Goal: Task Accomplishment & Management: Manage account settings

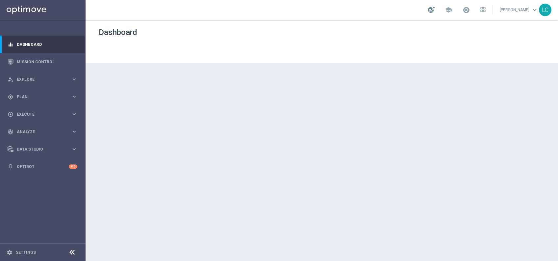
click at [432, 11] on div at bounding box center [431, 10] width 7 height 6
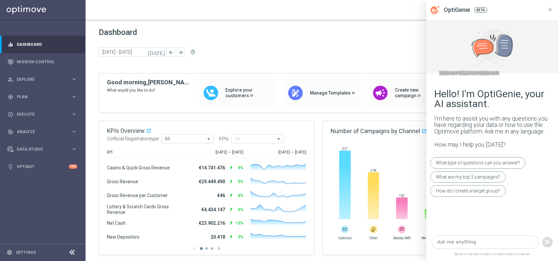
click at [465, 242] on textarea at bounding box center [485, 241] width 107 height 13
click at [500, 243] on textarea "se devo mandare solo una dem posso non c" at bounding box center [485, 241] width 107 height 13
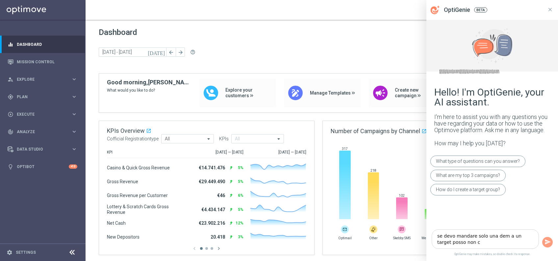
click at [465, 243] on textarea "se devo mandare solo una dem a un target posso non c" at bounding box center [485, 238] width 107 height 19
type textarea "se devo mandare solo una dem a un target posso non collegare nessuna promo?"
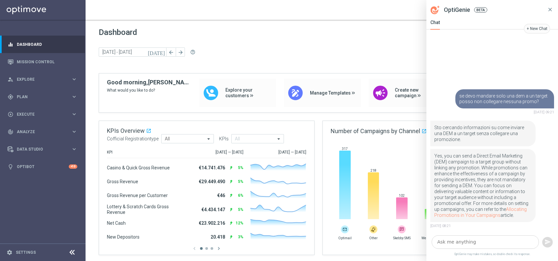
click at [551, 9] on icon at bounding box center [551, 10] width 6 height 6
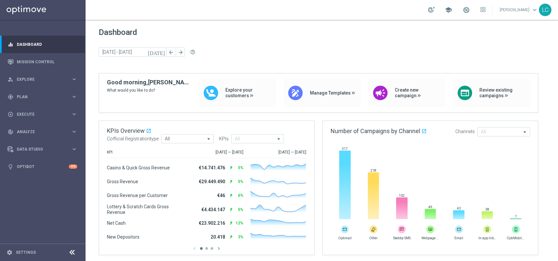
click at [449, 11] on span "school" at bounding box center [448, 9] width 7 height 7
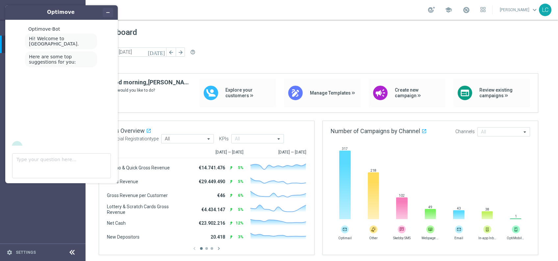
scroll to position [9, 0]
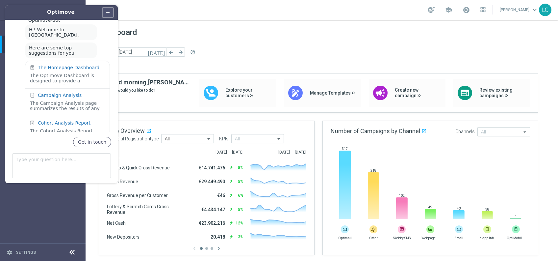
click at [109, 13] on icon "Minimize widget" at bounding box center [108, 12] width 5 height 5
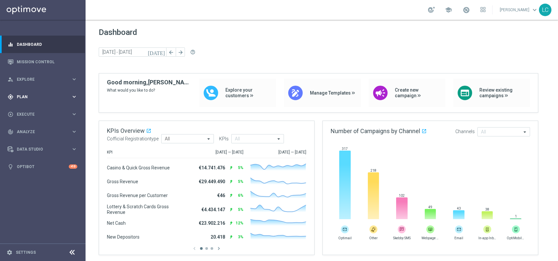
click at [50, 91] on div "gps_fixed Plan keyboard_arrow_right" at bounding box center [42, 96] width 85 height 17
click at [41, 110] on link "Target Groups" at bounding box center [42, 110] width 51 height 5
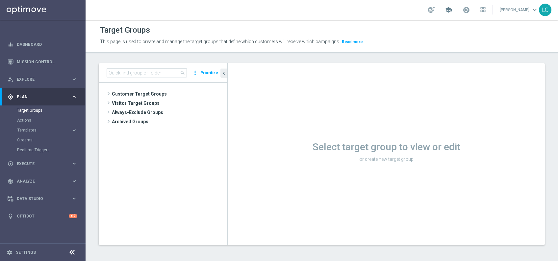
click at [448, 9] on span "school" at bounding box center [448, 9] width 7 height 7
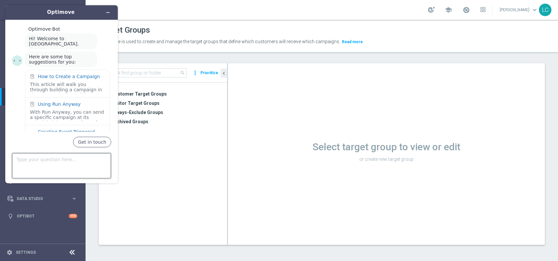
click at [48, 160] on textarea "Type your question here..." at bounding box center [61, 165] width 99 height 25
type textarea "come posso prendere active betting ultimo anno"
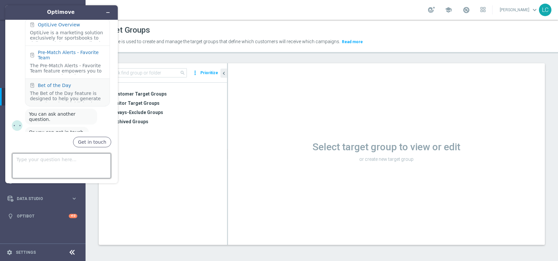
scroll to position [190, 0]
click at [105, 15] on button "Minimize widget" at bounding box center [108, 12] width 11 height 9
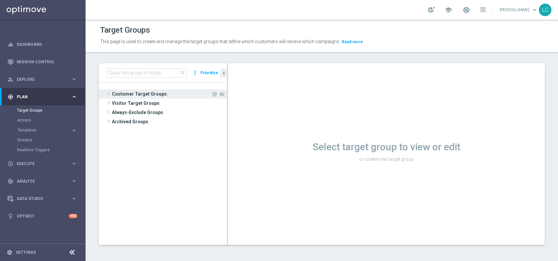
click at [138, 92] on span "Customer Target Groups" at bounding box center [161, 93] width 99 height 9
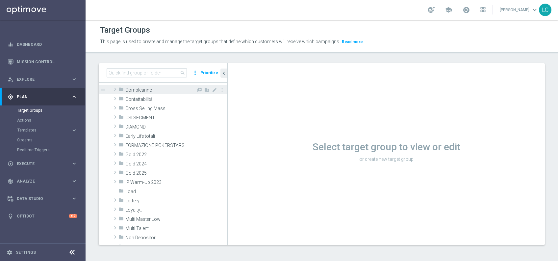
scroll to position [0, 0]
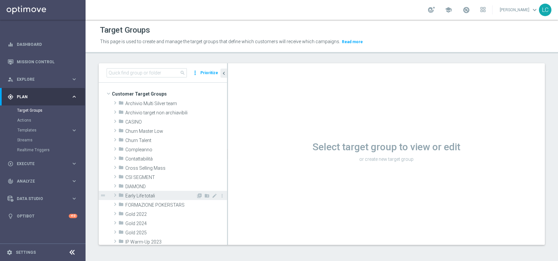
click at [142, 193] on span "Early Life totali" at bounding box center [160, 196] width 71 height 6
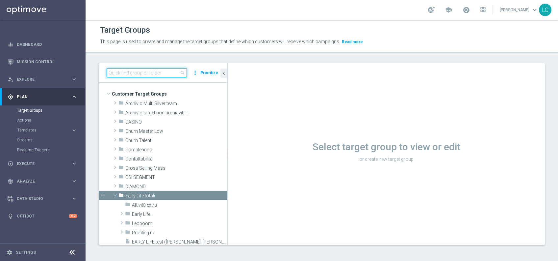
click at [147, 72] on input at bounding box center [147, 72] width 80 height 9
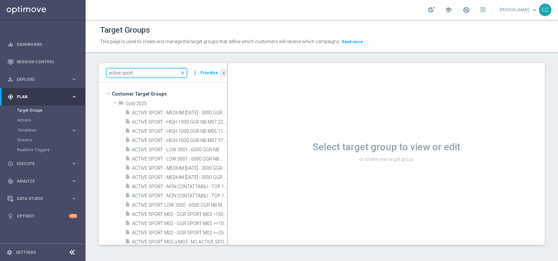
type input "active sport"
click at [183, 72] on span "close" at bounding box center [182, 72] width 5 height 5
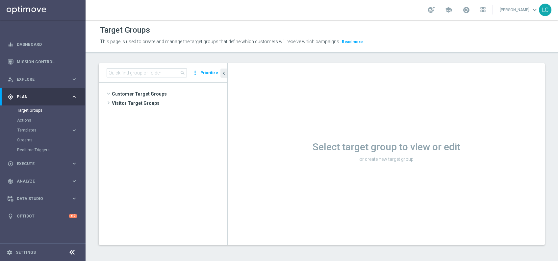
scroll to position [7392, 0]
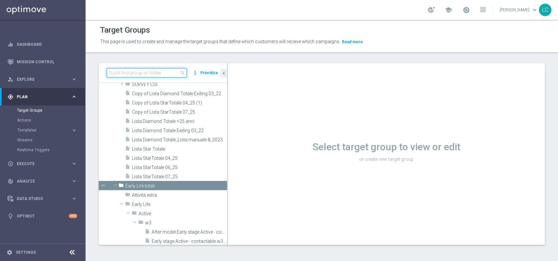
click at [161, 75] on input at bounding box center [147, 72] width 80 height 9
click at [171, 58] on div "Target Groups This page is used to create and manage the target groups that def…" at bounding box center [322, 140] width 473 height 241
click at [154, 71] on input at bounding box center [147, 72] width 80 height 9
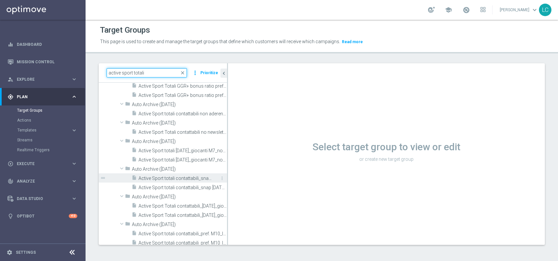
scroll to position [0, 0]
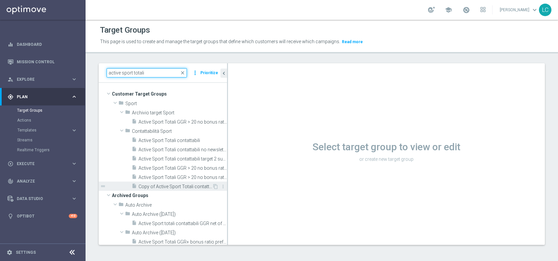
type input "active sport totali"
click at [154, 189] on span "Copy of Active Sport Totali contattabili" at bounding box center [176, 187] width 74 height 6
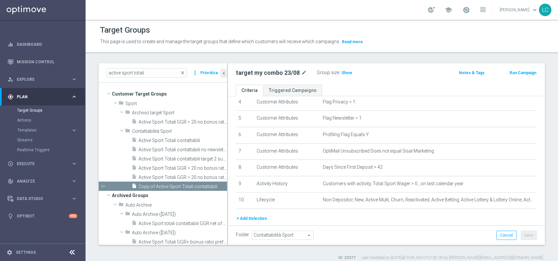
scroll to position [74, 0]
click at [344, 72] on span "Show" at bounding box center [347, 72] width 11 height 5
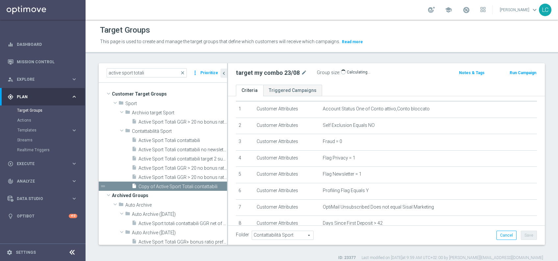
scroll to position [95, 0]
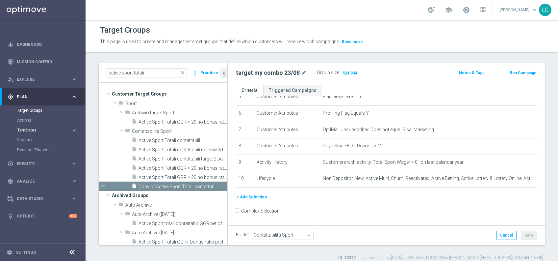
click at [27, 129] on span "Templates" at bounding box center [40, 130] width 47 height 4
click at [27, 139] on link "Optimail" at bounding box center [44, 139] width 48 height 5
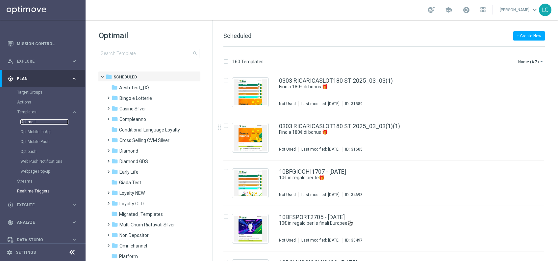
scroll to position [19, 0]
click at [23, 205] on span "Execute" at bounding box center [44, 204] width 54 height 4
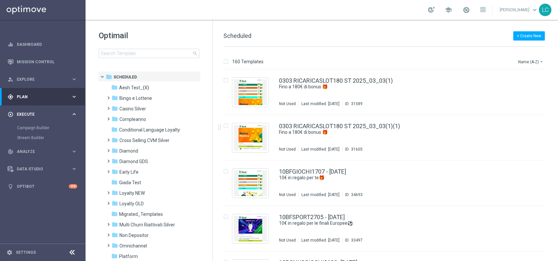
scroll to position [0, 0]
click at [31, 127] on link "Campaign Builder" at bounding box center [42, 127] width 51 height 5
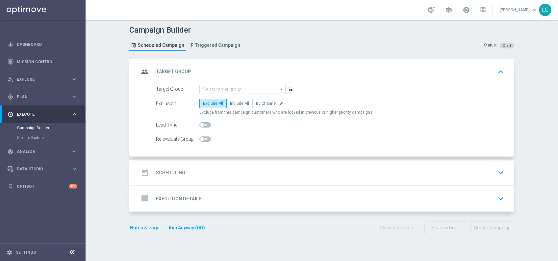
click at [253, 175] on div "date_range Scheduling keyboard_arrow_down" at bounding box center [323, 172] width 368 height 13
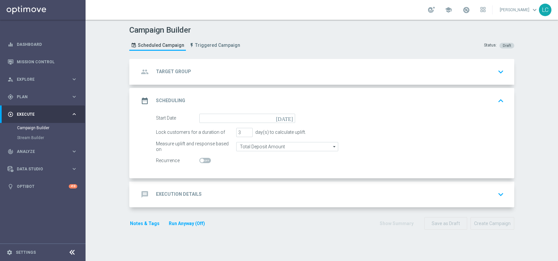
click at [265, 197] on div "message Execution Details keyboard_arrow_down" at bounding box center [323, 194] width 368 height 13
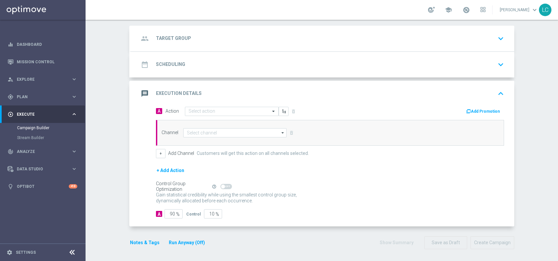
scroll to position [34, 0]
click at [204, 133] on input at bounding box center [234, 132] width 103 height 9
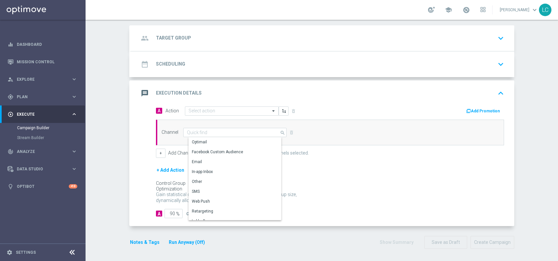
click at [332, 108] on div "Add Promotion" at bounding box center [419, 110] width 179 height 9
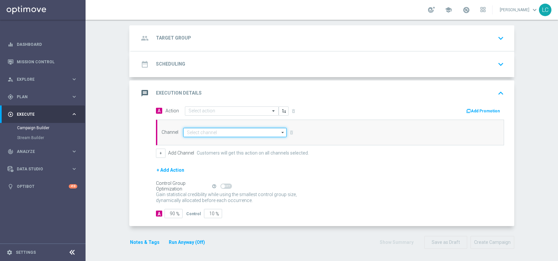
click at [241, 132] on input at bounding box center [234, 132] width 103 height 9
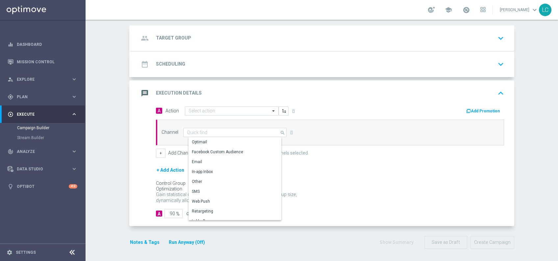
click at [485, 112] on button "Add Promotion" at bounding box center [484, 110] width 37 height 7
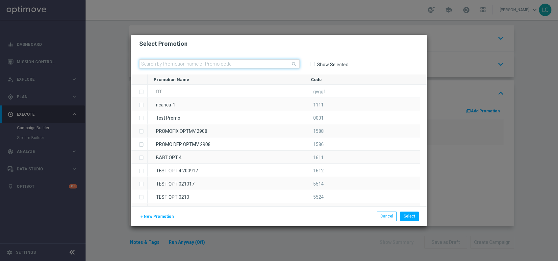
click at [236, 63] on input "text" at bounding box center [219, 63] width 161 height 9
click at [389, 216] on button "Cancel" at bounding box center [387, 215] width 20 height 9
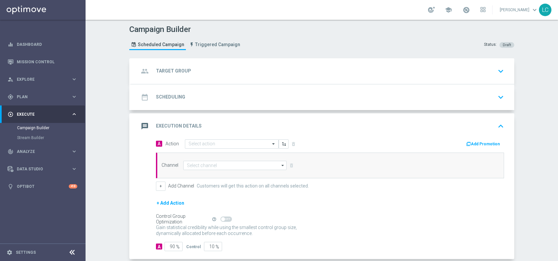
scroll to position [0, 0]
click at [221, 68] on div "group Target Group keyboard_arrow_down" at bounding box center [323, 72] width 368 height 13
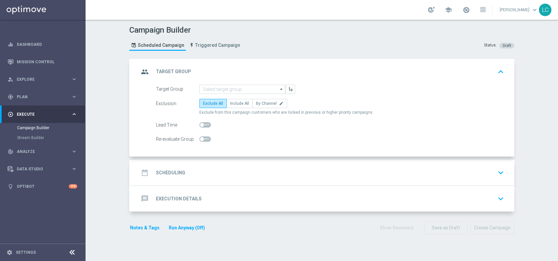
click at [200, 123] on span at bounding box center [202, 125] width 4 height 4
click at [200, 123] on input "checkbox" at bounding box center [206, 124] width 12 height 5
checkbox input "true"
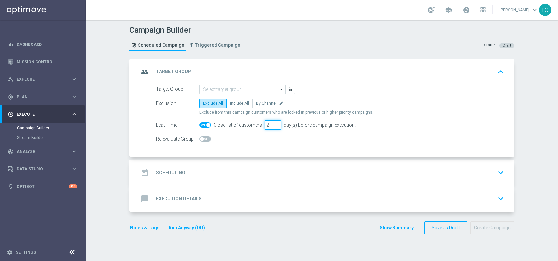
click at [271, 123] on input "2" at bounding box center [273, 124] width 16 height 9
click at [271, 125] on input "1" at bounding box center [273, 124] width 16 height 9
type input "2"
click at [271, 122] on input "2" at bounding box center [273, 124] width 16 height 9
click at [254, 166] on div "date_range Scheduling keyboard_arrow_down" at bounding box center [323, 172] width 368 height 13
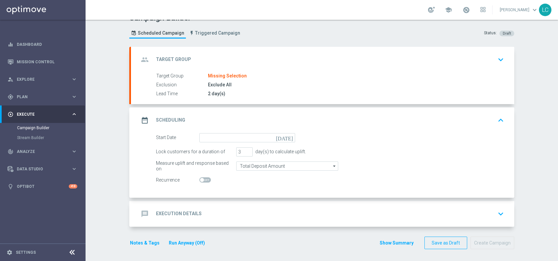
scroll to position [13, 0]
click at [248, 137] on input at bounding box center [248, 136] width 96 height 9
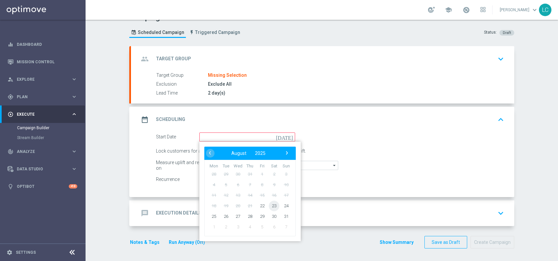
click at [270, 203] on span "23" at bounding box center [274, 205] width 11 height 11
type input "[DATE]"
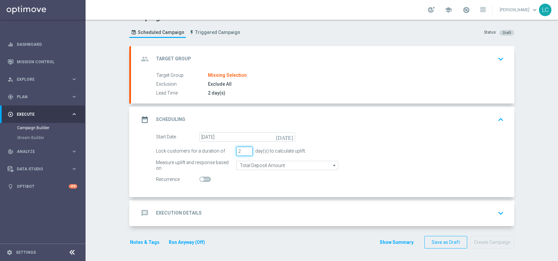
click at [245, 152] on input "2" at bounding box center [244, 151] width 16 height 9
click at [245, 152] on input "1" at bounding box center [244, 151] width 16 height 9
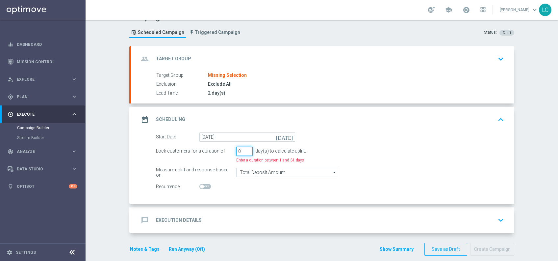
click at [245, 152] on input "0" at bounding box center [244, 151] width 16 height 9
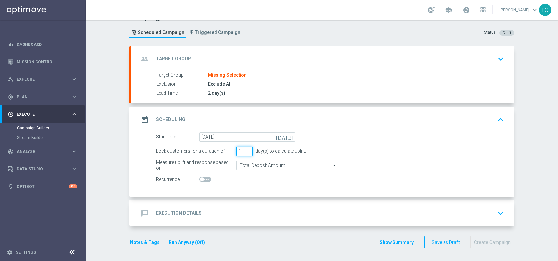
type input "1"
click at [244, 148] on input "1" at bounding box center [244, 151] width 16 height 9
click at [253, 165] on input "Total Deposit Amount" at bounding box center [287, 165] width 102 height 9
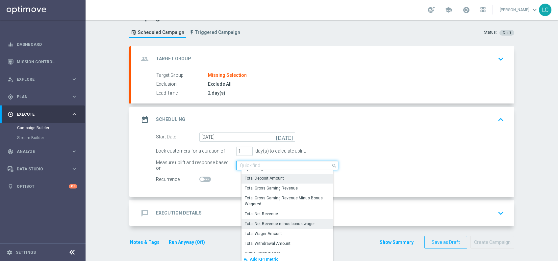
scroll to position [150, 0]
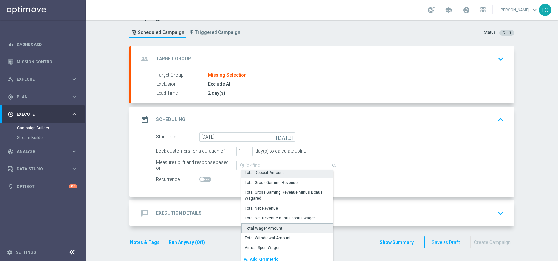
click at [267, 227] on div "Total Wager Amount" at bounding box center [263, 228] width 37 height 6
type input "Total Wager Amount"
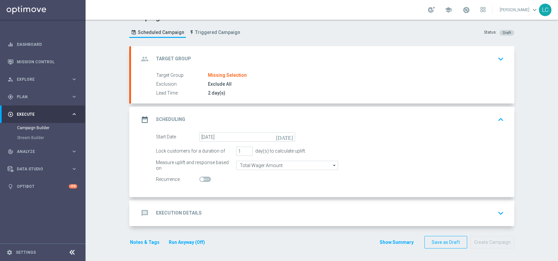
click at [245, 209] on div "message Execution Details keyboard_arrow_down" at bounding box center [323, 213] width 368 height 13
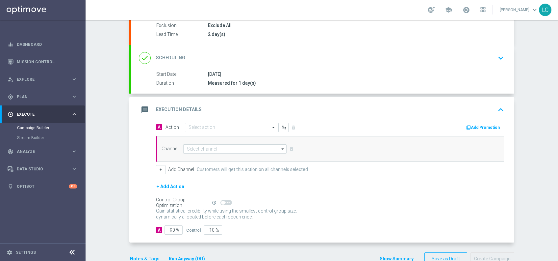
scroll to position [77, 0]
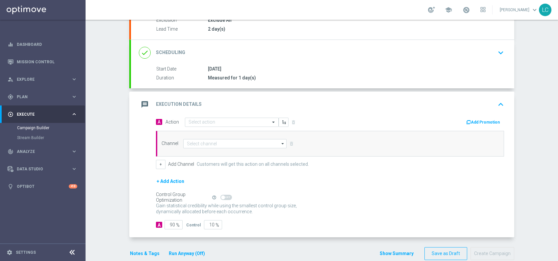
click at [212, 148] on div "Channel arrow_drop_down Drag here to set row groups Drag here to set column lab…" at bounding box center [330, 144] width 348 height 26
click at [216, 142] on input at bounding box center [234, 143] width 103 height 9
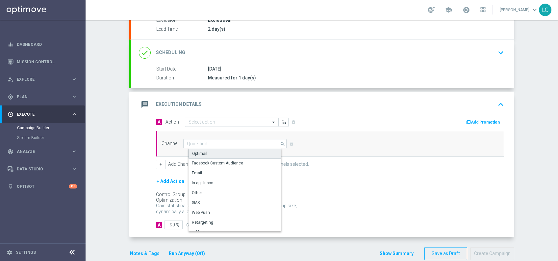
click at [209, 152] on div "Optimail" at bounding box center [238, 153] width 98 height 10
type input "Optimail"
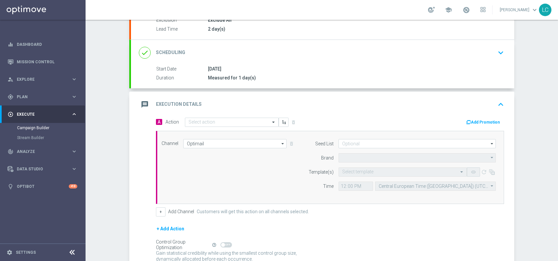
type input "Sisal Marketing"
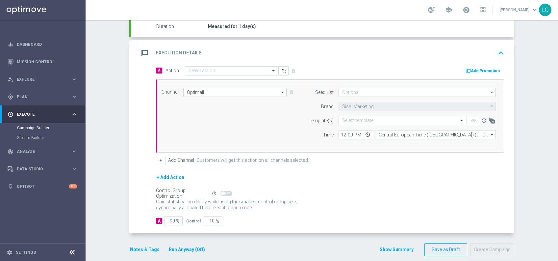
scroll to position [128, 0]
click at [339, 132] on input "12:00" at bounding box center [356, 134] width 35 height 9
type input "11:00"
click at [356, 162] on div "+ Add Channel Customers will get this action on all channels selected." at bounding box center [330, 159] width 348 height 9
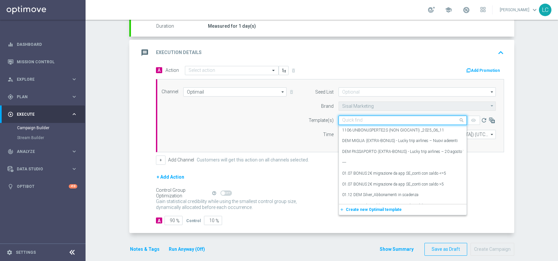
click at [380, 117] on div "Quick find" at bounding box center [399, 120] width 120 height 6
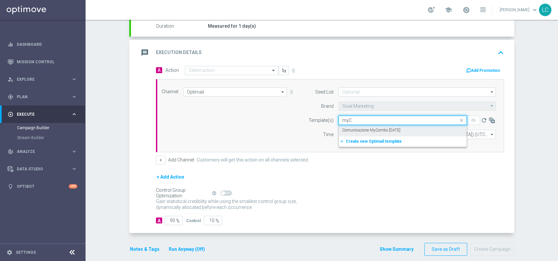
click at [389, 125] on div "Comunicazione MyCombo [DATE]" at bounding box center [402, 130] width 121 height 11
type input "myC"
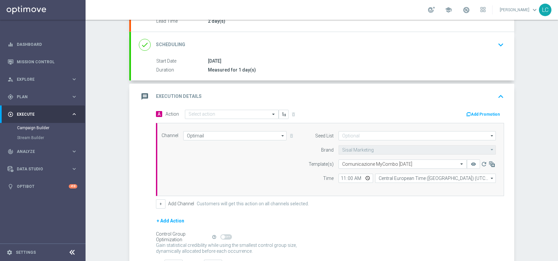
scroll to position [84, 0]
click at [26, 93] on div "gps_fixed Plan keyboard_arrow_right" at bounding box center [42, 96] width 85 height 17
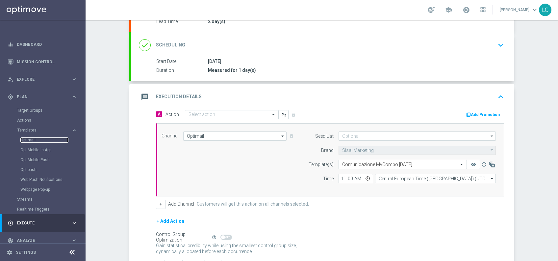
click at [29, 137] on link "Optimail" at bounding box center [44, 139] width 48 height 5
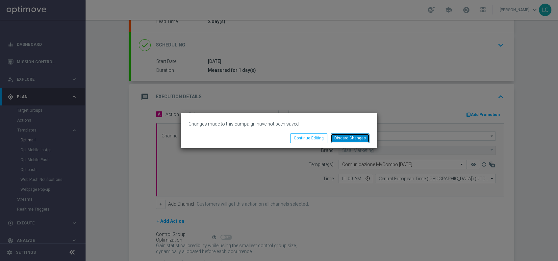
click at [347, 134] on button "Discard Changes" at bounding box center [350, 137] width 39 height 9
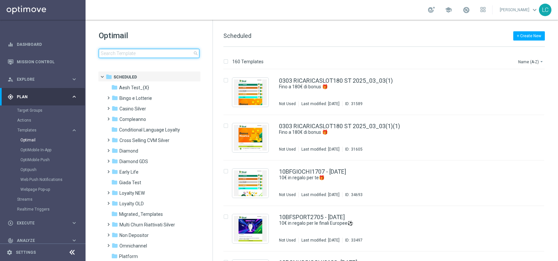
click at [140, 53] on input at bounding box center [149, 53] width 101 height 9
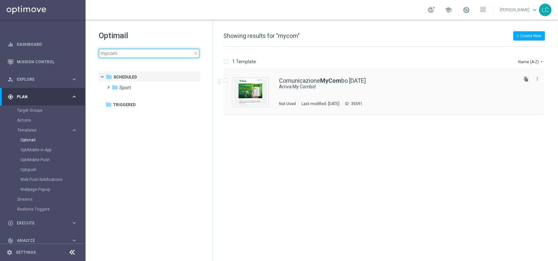
type input "mycom"
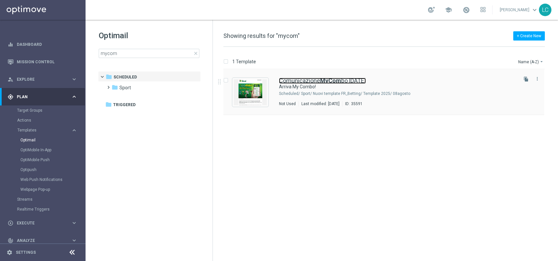
click at [318, 79] on link "Comunicazione MyCom bo [DATE]" at bounding box center [322, 81] width 87 height 6
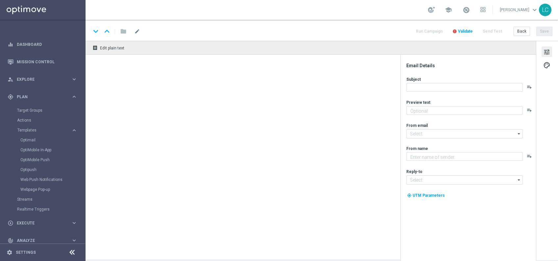
type textarea "Una partita, una combo infinita!"
type input "[EMAIL_ADDRESS][DOMAIN_NAME]"
type textarea "Sisal"
type input "[EMAIL_ADDRESS][DOMAIN_NAME]"
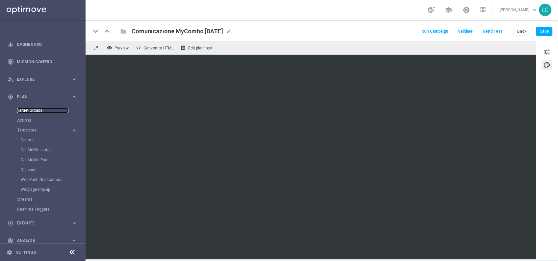
click at [35, 110] on link "Target Groups" at bounding box center [42, 110] width 51 height 5
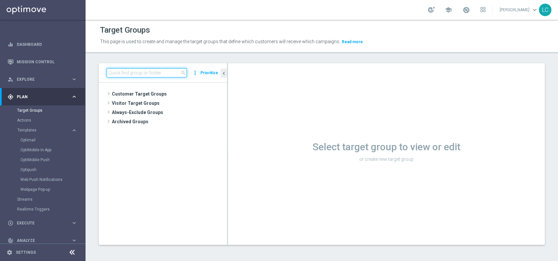
click at [156, 73] on input at bounding box center [147, 72] width 80 height 9
click at [156, 74] on input at bounding box center [147, 72] width 80 height 9
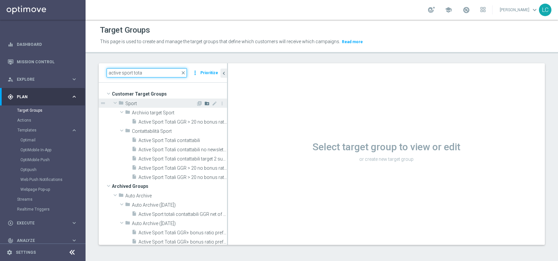
type input "active sport tota"
click at [204, 103] on icon "create_new_folder" at bounding box center [206, 103] width 5 height 5
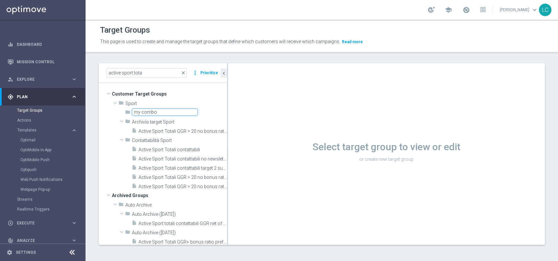
type input "my combo"
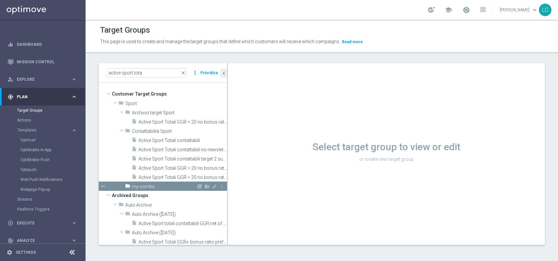
click at [144, 184] on span "my combo" at bounding box center [164, 187] width 64 height 6
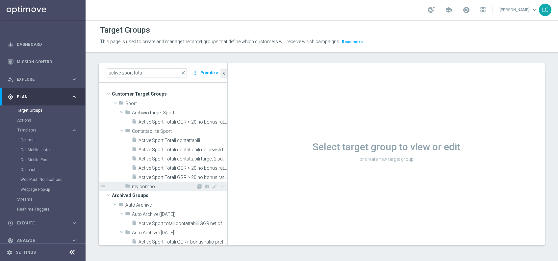
click at [173, 187] on span "my combo" at bounding box center [164, 187] width 64 height 6
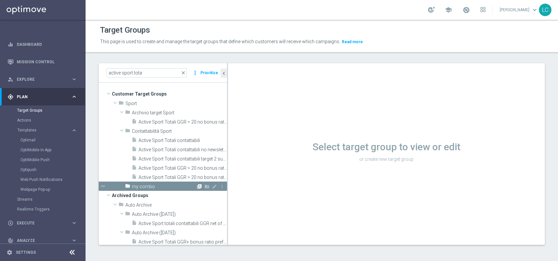
click at [197, 184] on icon "library_add" at bounding box center [199, 186] width 5 height 5
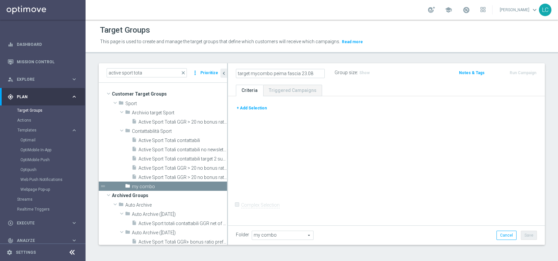
type input "target mycombo peima fascia 23.08"
click at [407, 78] on div "target mycombo peima fascia 23.08 Group size : Show" at bounding box center [334, 73] width 207 height 10
click at [258, 107] on button "+ Add Selection" at bounding box center [252, 107] width 32 height 7
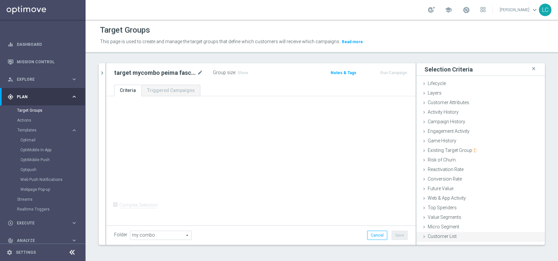
click at [437, 233] on span "Customer List" at bounding box center [442, 235] width 29 height 5
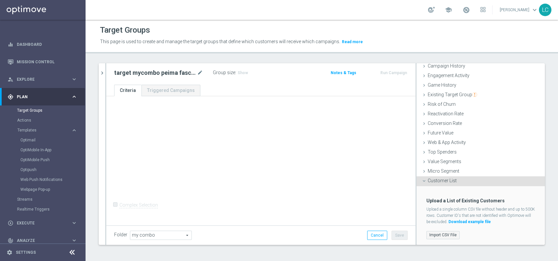
click at [434, 234] on label "Import CSV File" at bounding box center [443, 235] width 33 height 8
click at [0, 0] on input "Import CSV File" at bounding box center [0, 0] width 0 height 0
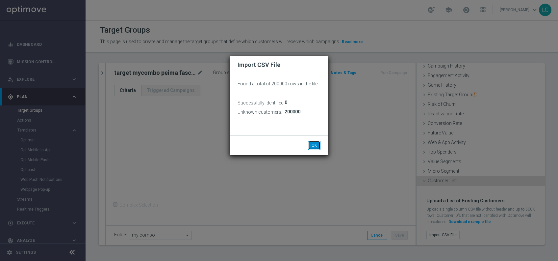
click at [313, 145] on button "OK" at bounding box center [314, 145] width 13 height 9
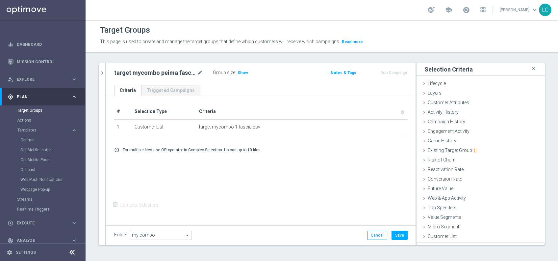
scroll to position [0, 0]
click at [238, 71] on span "Show" at bounding box center [243, 72] width 11 height 5
click at [395, 111] on th "Criteria delete_forever" at bounding box center [302, 111] width 211 height 15
click at [395, 112] on th "Criteria delete_forever" at bounding box center [302, 111] width 211 height 15
click at [281, 145] on div "+ Add Selection error_outline For multiple files use OR operator in Complex Sel…" at bounding box center [261, 149] width 304 height 15
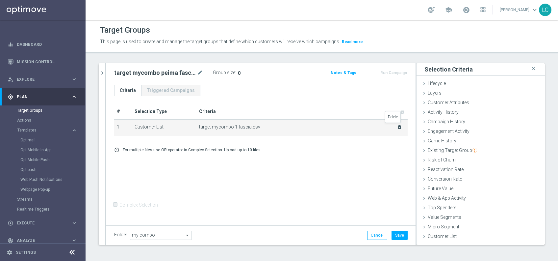
click at [397, 125] on icon "delete_forever" at bounding box center [399, 126] width 5 height 5
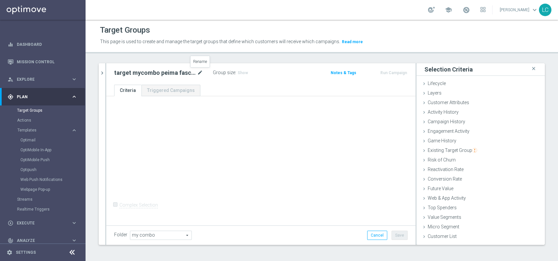
click at [200, 74] on icon "mode_edit" at bounding box center [200, 73] width 6 height 8
click at [155, 72] on input "target mycombo peima fascia 23.08" at bounding box center [158, 73] width 89 height 9
type input "target mycombo prima fascia 23.08"
click at [238, 50] on header "Target Groups This page is used to create and manage the target groups that def…" at bounding box center [322, 37] width 473 height 34
click at [432, 235] on span "Customer List" at bounding box center [442, 235] width 29 height 5
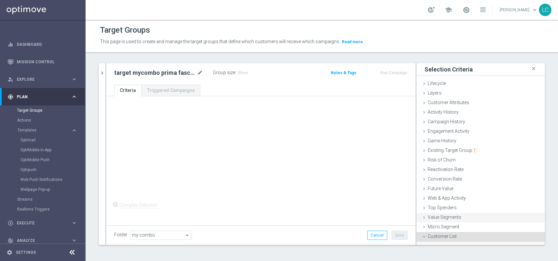
scroll to position [56, 0]
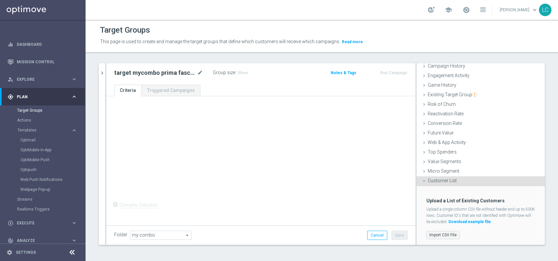
click at [432, 233] on label "Import CSV File" at bounding box center [443, 235] width 33 height 8
click at [0, 0] on input "Import CSV File" at bounding box center [0, 0] width 0 height 0
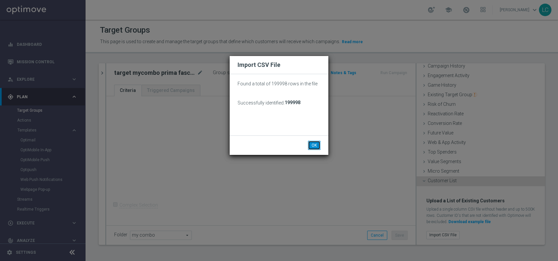
click at [319, 145] on button "OK" at bounding box center [314, 145] width 13 height 9
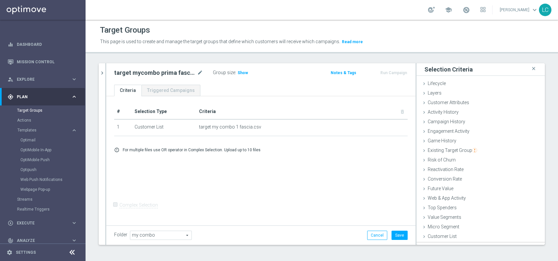
scroll to position [0, 0]
click at [395, 236] on button "Save" at bounding box center [400, 234] width 16 height 9
click at [102, 70] on icon "chevron_right" at bounding box center [102, 73] width 6 height 6
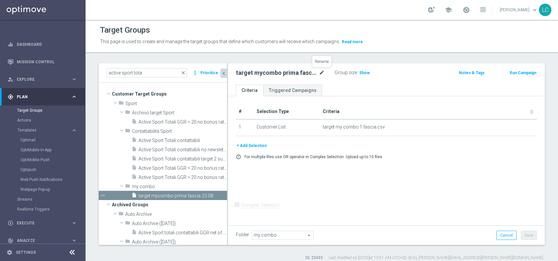
click at [321, 74] on icon "mode_edit" at bounding box center [322, 73] width 6 height 8
click at [245, 74] on input "target mycombo prima fascia 23.08" at bounding box center [280, 73] width 89 height 9
type input "mycombo prima fascia 23.08"
click at [392, 62] on div "Target Groups This page is used to create and manage the target groups that def…" at bounding box center [322, 140] width 473 height 241
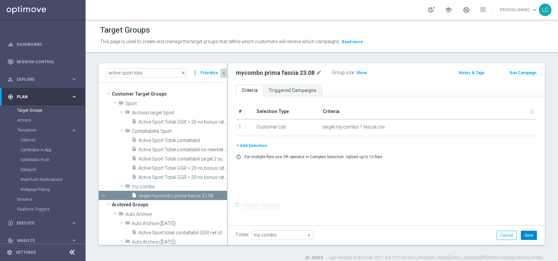
click at [521, 234] on button "Save" at bounding box center [529, 234] width 16 height 9
click at [212, 194] on icon "content_copy" at bounding box center [214, 195] width 5 height 5
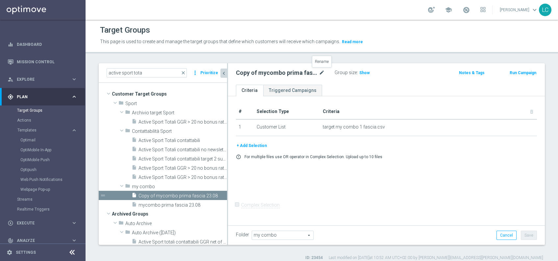
click at [323, 70] on icon "mode_edit" at bounding box center [322, 73] width 6 height 8
click at [282, 72] on input "Copy of mycombo prima fascia 23.08" at bounding box center [280, 73] width 89 height 9
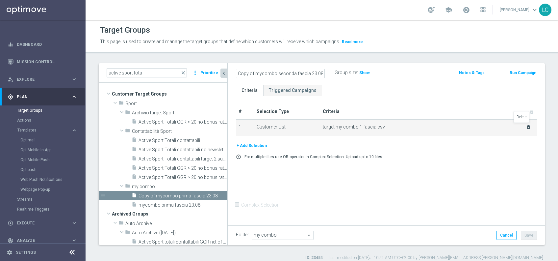
type input "Copy of mycombo seconda fascia 23.08"
click at [526, 126] on icon "delete_forever" at bounding box center [528, 126] width 5 height 5
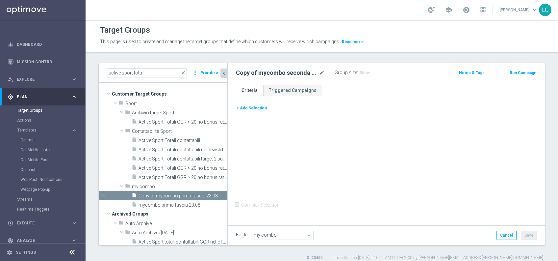
click at [252, 110] on button "+ Add Selection" at bounding box center [252, 107] width 32 height 7
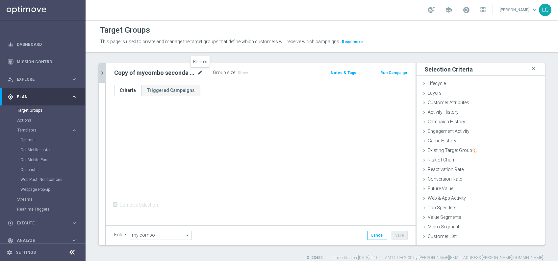
click at [198, 71] on icon "mode_edit" at bounding box center [200, 73] width 6 height 8
click at [132, 73] on input "Copy of mycombo seconda fascia 23.08" at bounding box center [158, 73] width 89 height 9
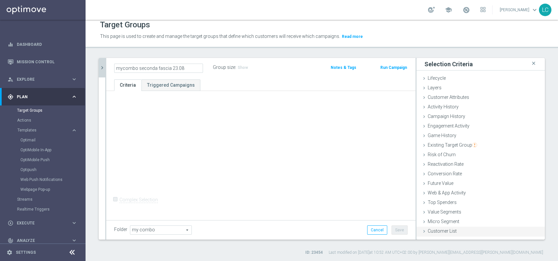
type input "mycombo seconda fascia 23.08"
click at [441, 227] on div "Customer List done selection saved" at bounding box center [481, 232] width 128 height 10
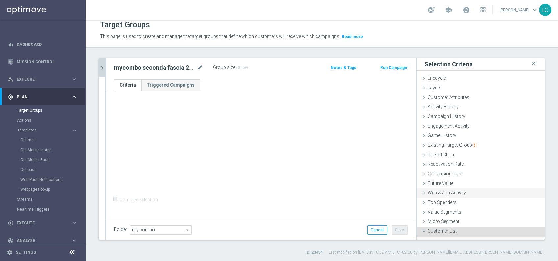
scroll to position [56, 0]
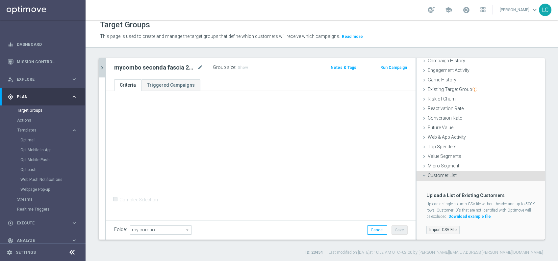
click at [439, 226] on label "Import CSV File" at bounding box center [443, 230] width 33 height 8
click at [0, 0] on input "Import CSV File" at bounding box center [0, 0] width 0 height 0
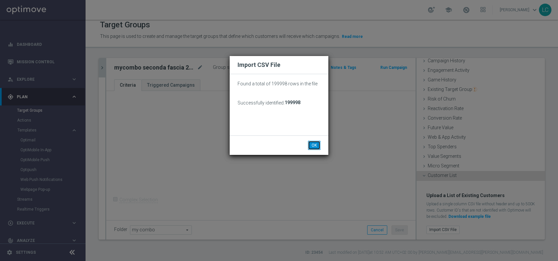
click at [318, 143] on button "OK" at bounding box center [314, 145] width 13 height 9
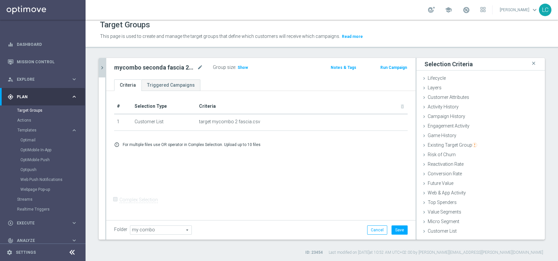
scroll to position [0, 0]
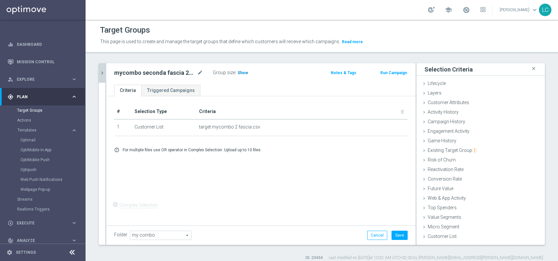
click at [239, 71] on span "Show" at bounding box center [243, 72] width 11 height 5
click at [453, 151] on span "Existing Target Group" at bounding box center [452, 150] width 49 height 5
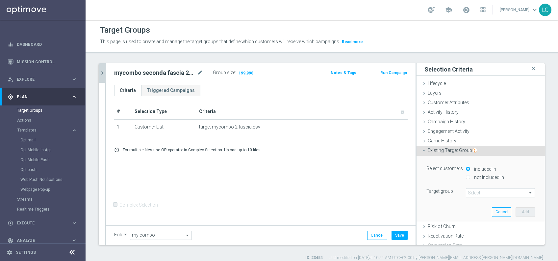
click at [466, 177] on input "not included in" at bounding box center [468, 177] width 4 height 4
radio input "true"
click at [469, 192] on span at bounding box center [501, 192] width 68 height 9
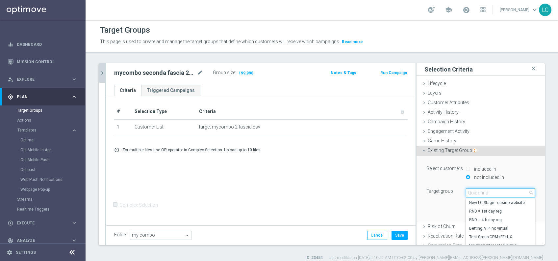
click at [469, 192] on input "search" at bounding box center [500, 192] width 69 height 9
type input "t"
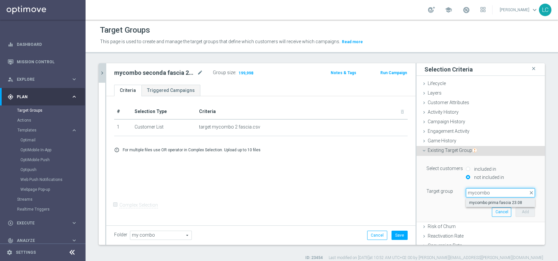
type input "mycombo"
click at [483, 201] on span "mycombo prima fascia 23.08" at bounding box center [501, 202] width 63 height 5
type input "mycombo prima fascia 23.08"
click at [516, 208] on button "Add" at bounding box center [525, 211] width 19 height 9
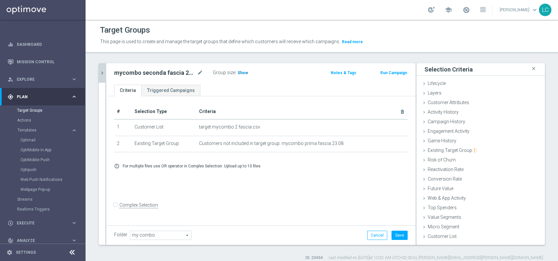
click at [243, 71] on span "Show" at bounding box center [243, 72] width 11 height 5
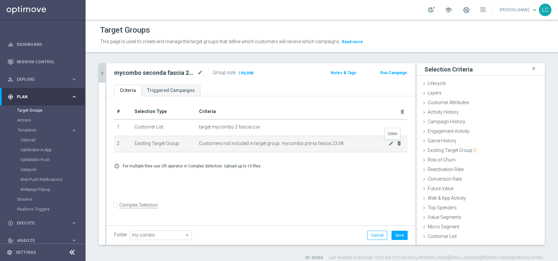
click at [397, 141] on icon "delete_forever" at bounding box center [399, 143] width 5 height 5
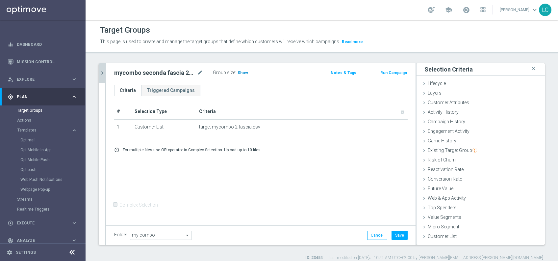
click at [243, 73] on span "Show" at bounding box center [243, 72] width 11 height 5
click at [392, 230] on button "Save" at bounding box center [400, 234] width 16 height 9
click at [103, 74] on icon "chevron_right" at bounding box center [102, 73] width 6 height 6
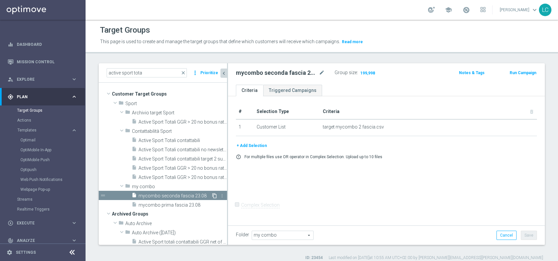
click at [212, 193] on icon "content_copy" at bounding box center [214, 195] width 5 height 5
click at [321, 69] on icon "mode_edit" at bounding box center [322, 73] width 6 height 8
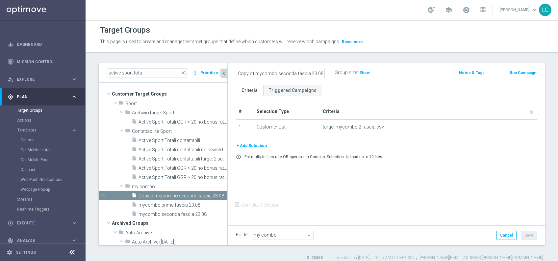
click at [255, 74] on input "Copy of mycombo seconda fascia 23.08" at bounding box center [280, 73] width 89 height 9
drag, startPoint x: 255, startPoint y: 74, endPoint x: 241, endPoint y: 76, distance: 14.0
click at [241, 76] on input "Copy of mycombo seconda fascia 23.08" at bounding box center [280, 73] width 89 height 9
click at [242, 73] on input "Copy of mycombo seconda fascia 23.08" at bounding box center [280, 73] width 89 height 9
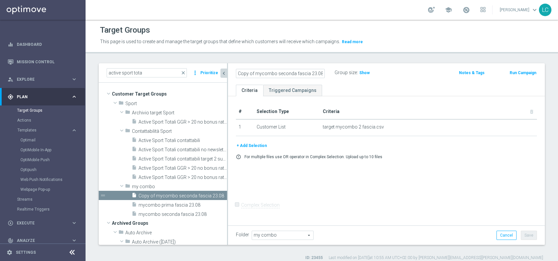
click at [242, 73] on input "Copy of mycombo seconda fascia 23.08" at bounding box center [280, 73] width 89 height 9
click at [269, 74] on input "mycombo seconda fascia 23.08" at bounding box center [280, 73] width 89 height 9
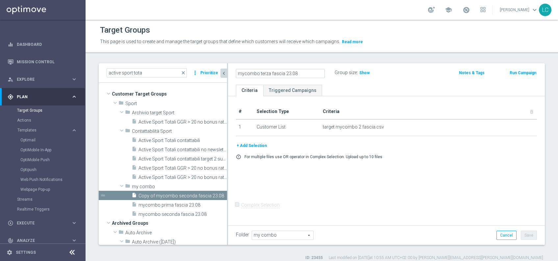
type input "mycombo terza fascia 23.08"
click at [371, 89] on ul "Criteria Triggered Campaigns" at bounding box center [386, 91] width 317 height 12
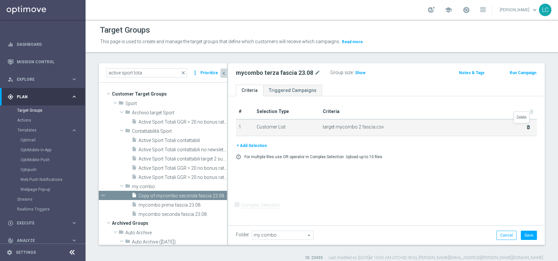
click at [526, 125] on icon "delete_forever" at bounding box center [528, 126] width 5 height 5
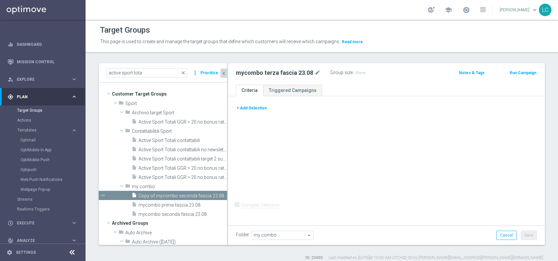
click at [263, 106] on button "+ Add Selection" at bounding box center [252, 107] width 32 height 7
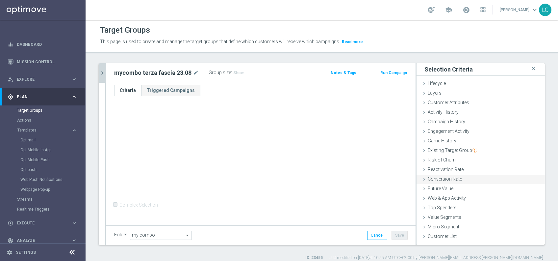
scroll to position [5, 0]
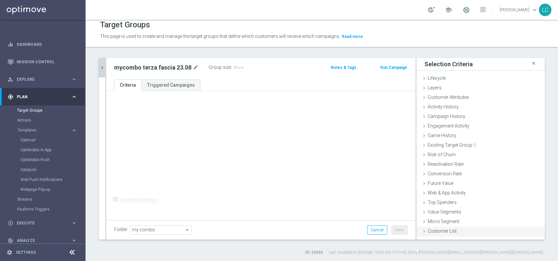
click at [445, 232] on span "Customer List" at bounding box center [442, 230] width 29 height 5
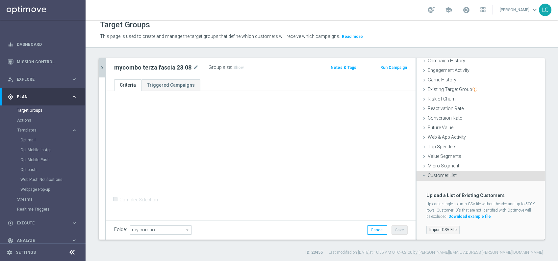
click at [436, 228] on label "Import CSV File" at bounding box center [443, 230] width 33 height 8
click at [0, 0] on input "Import CSV File" at bounding box center [0, 0] width 0 height 0
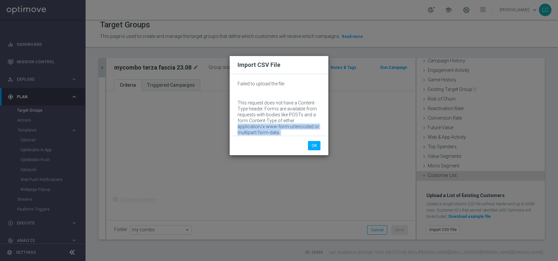
drag, startPoint x: 205, startPoint y: 124, endPoint x: 298, endPoint y: 138, distance: 94.3
click at [298, 138] on div "Import CSV File Failed to upload the file This request does not have a Content-…" at bounding box center [279, 130] width 558 height 261
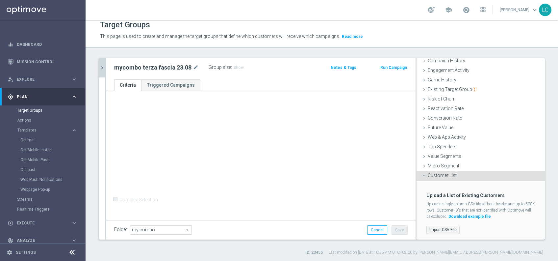
click at [436, 227] on label "Import CSV File" at bounding box center [443, 230] width 33 height 8
click at [0, 0] on input "Import CSV File" at bounding box center [0, 0] width 0 height 0
click at [443, 228] on label "Import CSV File" at bounding box center [443, 230] width 33 height 8
click at [0, 0] on input "Import CSV File" at bounding box center [0, 0] width 0 height 0
click at [356, 180] on div "+ Add Selection Complex Selection Invalid Expression" at bounding box center [260, 155] width 309 height 128
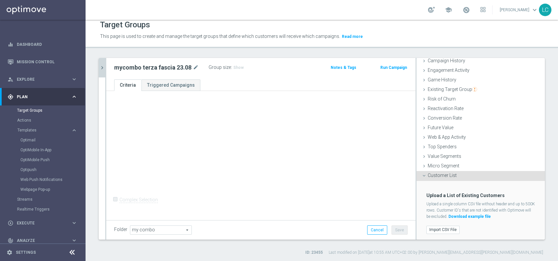
click at [101, 65] on icon "chevron_right" at bounding box center [102, 68] width 6 height 6
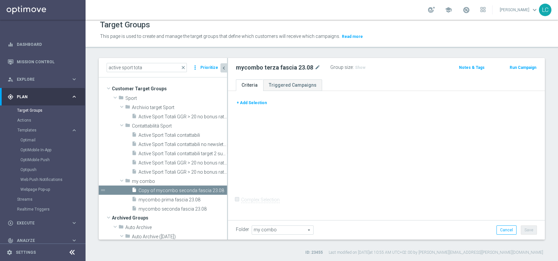
scroll to position [10, 0]
click at [226, 68] on icon "chevron_left" at bounding box center [224, 68] width 6 height 6
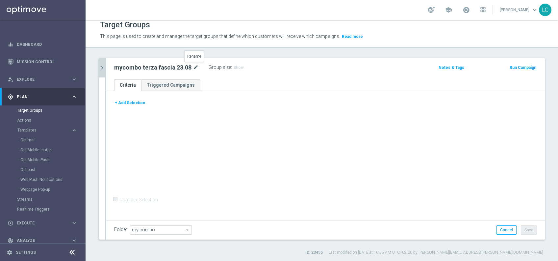
click at [195, 67] on icon "mode_edit" at bounding box center [196, 68] width 6 height 8
click at [264, 63] on div "Group size : Show" at bounding box center [246, 67] width 66 height 8
click at [128, 103] on button "+ Add Selection" at bounding box center [130, 102] width 32 height 7
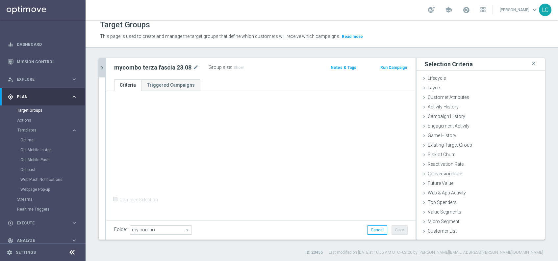
scroll to position [0, 0]
click at [437, 228] on span "Customer List" at bounding box center [442, 230] width 29 height 5
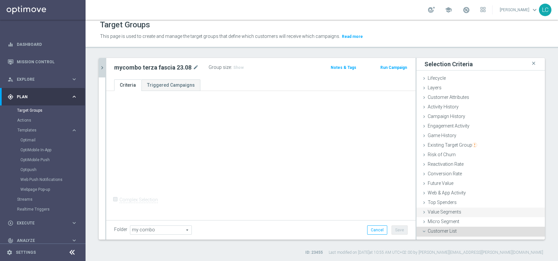
scroll to position [56, 0]
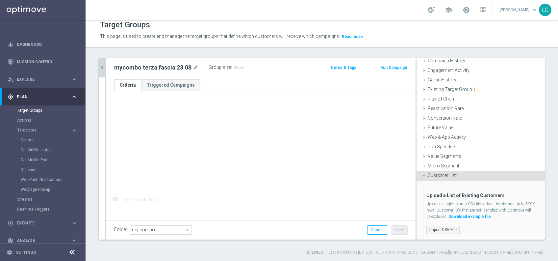
click at [436, 226] on label "Import CSV File" at bounding box center [443, 230] width 33 height 8
click at [0, 0] on input "Import CSV File" at bounding box center [0, 0] width 0 height 0
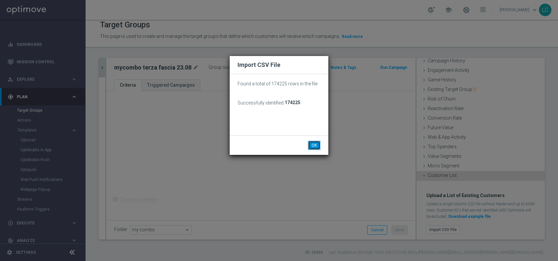
click at [319, 142] on button "OK" at bounding box center [314, 145] width 13 height 9
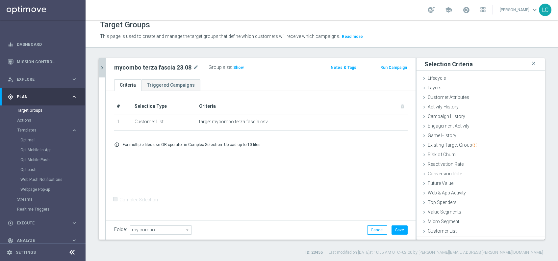
scroll to position [0, 0]
click at [457, 147] on span "Existing Target Group" at bounding box center [452, 144] width 49 height 5
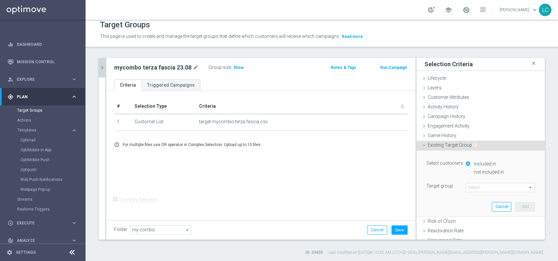
click at [466, 168] on div "not included in" at bounding box center [500, 172] width 69 height 8
click at [466, 171] on input "not included in" at bounding box center [468, 172] width 4 height 4
radio input "true"
click at [470, 186] on span at bounding box center [501, 187] width 68 height 9
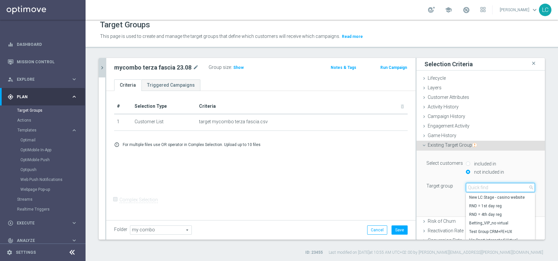
click at [470, 186] on input "search" at bounding box center [500, 187] width 69 height 9
type input "mycom"
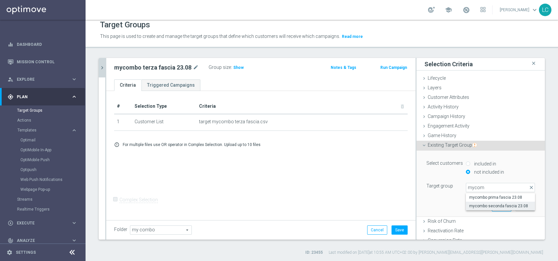
click at [479, 206] on span "mycombo seconda fascia 23.08" at bounding box center [501, 205] width 63 height 5
type input "mycombo seconda fascia 23.08"
click at [516, 203] on button "Add" at bounding box center [525, 206] width 19 height 9
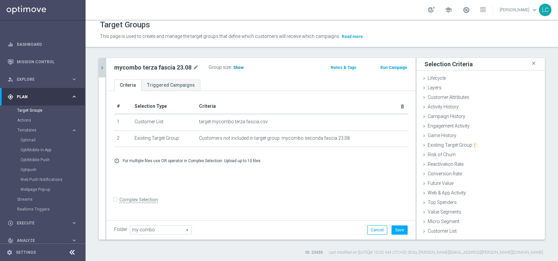
click at [235, 67] on span "Show" at bounding box center [238, 67] width 11 height 5
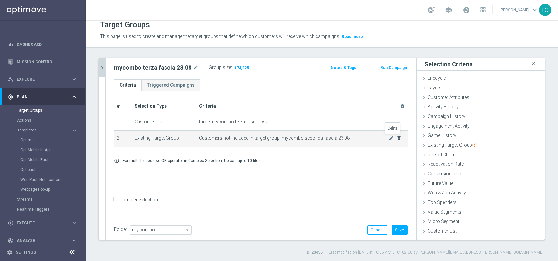
click at [397, 137] on icon "delete_forever" at bounding box center [399, 137] width 5 height 5
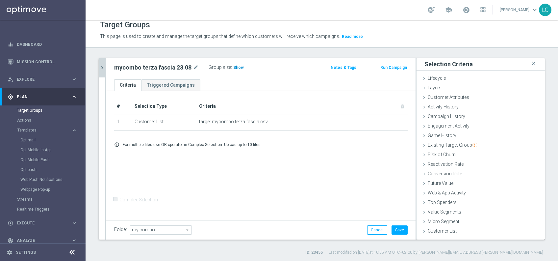
click at [238, 65] on span "Show" at bounding box center [238, 67] width 11 height 5
click at [395, 225] on button "Save" at bounding box center [400, 229] width 16 height 9
click at [103, 63] on button "chevron_right" at bounding box center [102, 67] width 7 height 19
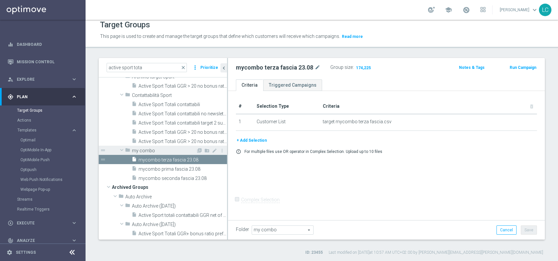
scroll to position [26, 0]
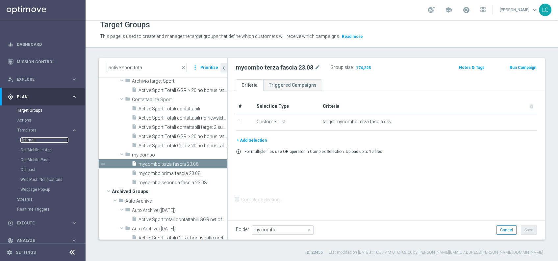
click at [35, 138] on link "Optimail" at bounding box center [44, 139] width 48 height 5
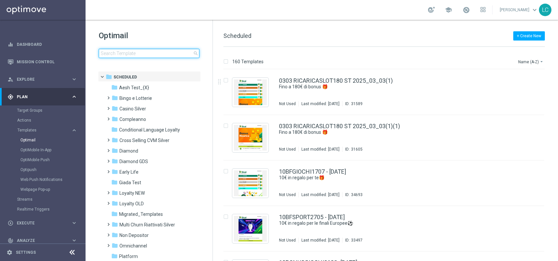
click at [151, 50] on input at bounding box center [149, 53] width 101 height 9
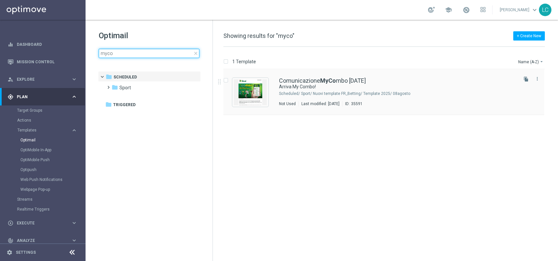
type input "myco"
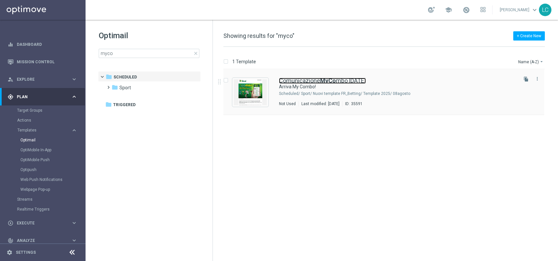
click at [343, 79] on link "Comunicazione MyCo mbo [DATE]" at bounding box center [322, 81] width 87 height 6
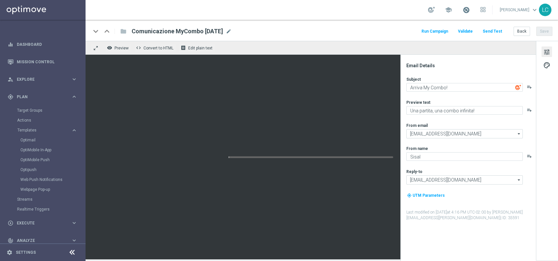
click at [464, 9] on span at bounding box center [466, 9] width 7 height 7
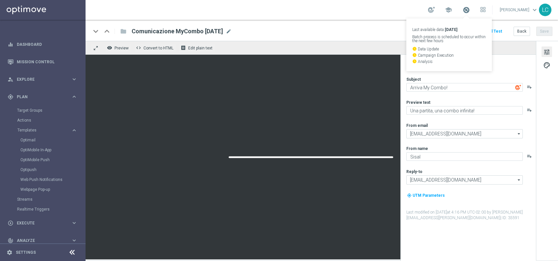
click at [464, 9] on span at bounding box center [466, 9] width 7 height 7
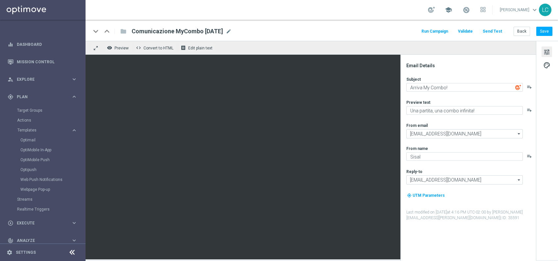
click at [448, 8] on span "school" at bounding box center [448, 9] width 7 height 7
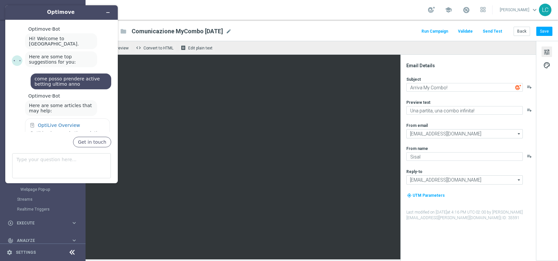
scroll to position [98, 0]
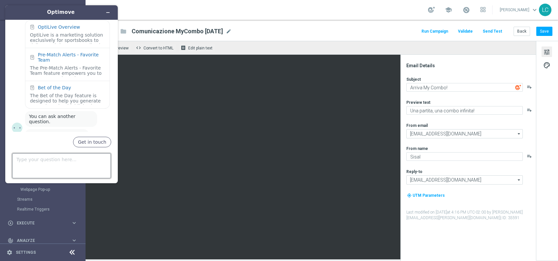
click at [44, 167] on textarea "Type your question here..." at bounding box center [61, 165] width 99 height 25
click at [428, 9] on div at bounding box center [431, 10] width 7 height 6
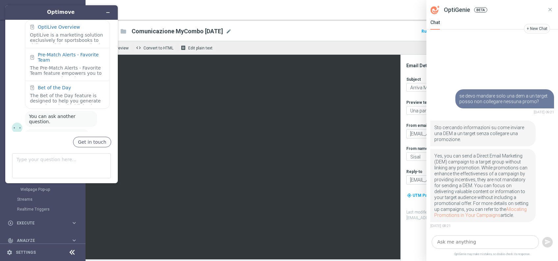
click at [471, 241] on textarea at bounding box center [485, 241] width 107 height 13
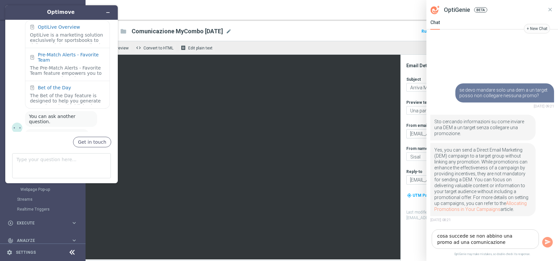
type textarea "cosa succede se non abbino una promo ad una comunicazione?"
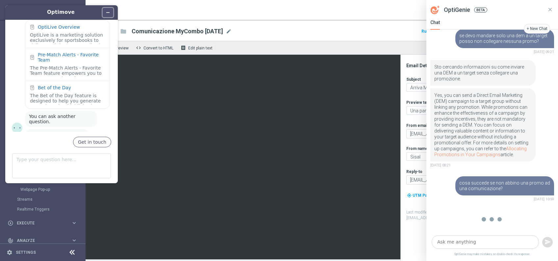
click at [110, 10] on icon "Minimize widget" at bounding box center [108, 12] width 5 height 5
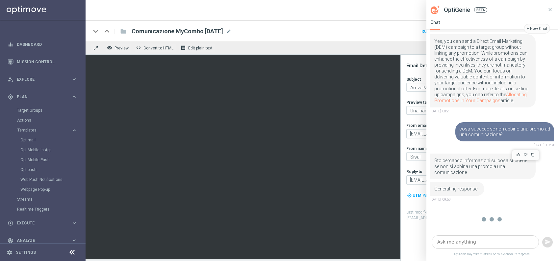
scroll to position [135, 0]
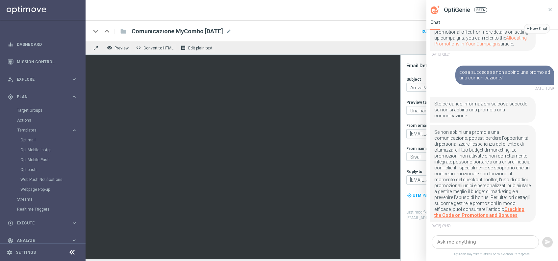
click at [466, 242] on textarea at bounding box center [485, 241] width 107 height 13
click at [123, 47] on span "Preview" at bounding box center [122, 48] width 14 height 5
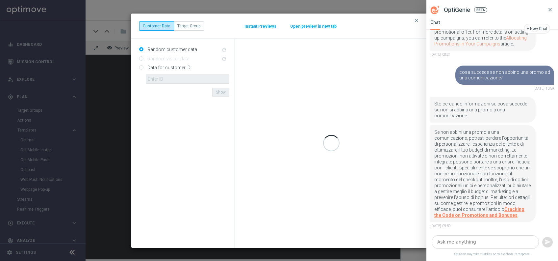
click at [552, 9] on icon at bounding box center [551, 10] width 6 height 6
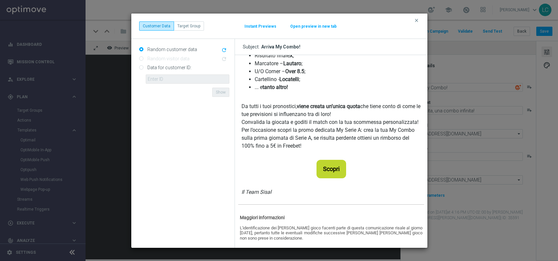
scroll to position [275, 0]
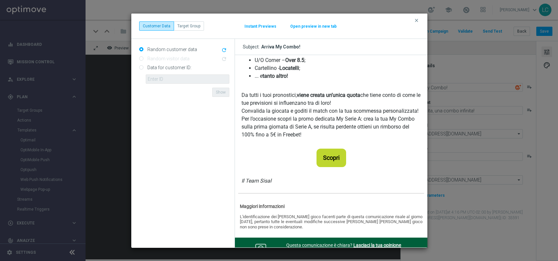
click at [327, 159] on strong "Scopri" at bounding box center [331, 157] width 16 height 7
click at [331, 158] on strong "Scopri" at bounding box center [331, 157] width 16 height 7
click at [416, 21] on icon "clear" at bounding box center [416, 20] width 5 height 5
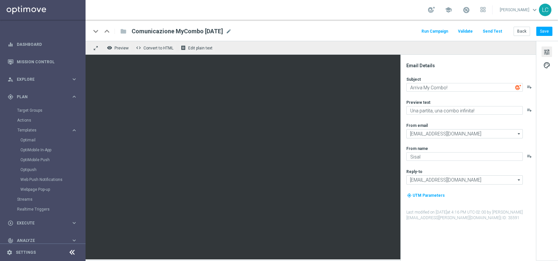
click at [465, 5] on link at bounding box center [466, 10] width 9 height 11
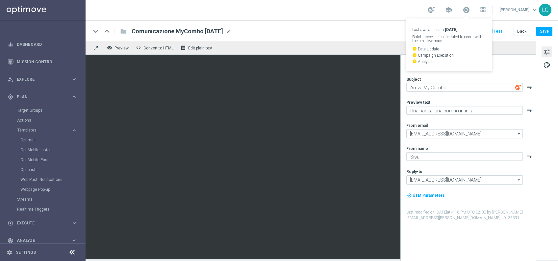
click at [465, 5] on link "Last available data: [DATE] Batch process is scheduled to occur within the next…" at bounding box center [466, 10] width 9 height 11
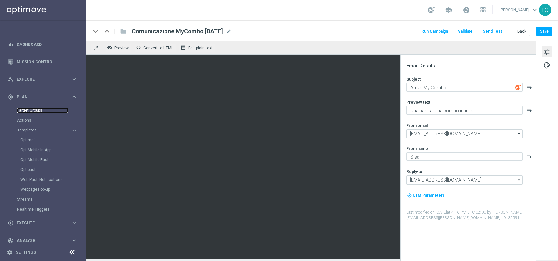
click at [24, 112] on link "Target Groups" at bounding box center [42, 110] width 51 height 5
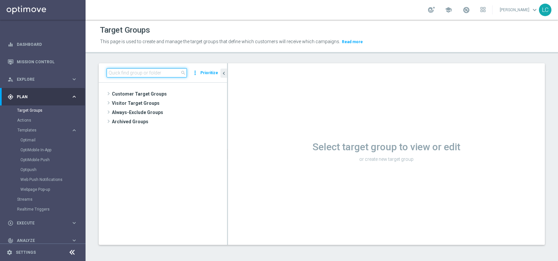
click at [125, 73] on input at bounding box center [147, 72] width 80 height 9
paste input "SPORTDEPH2208-2025-08-22"
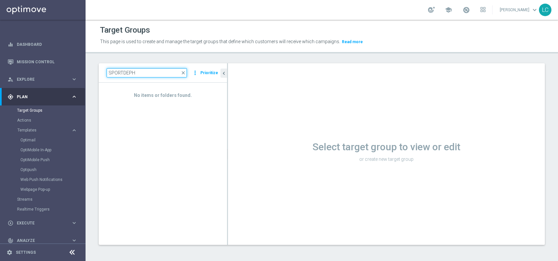
type input "SPORTDEPH"
click at [198, 124] on div "No items or folders found." at bounding box center [163, 164] width 128 height 162
click at [27, 139] on link "Optimail" at bounding box center [44, 139] width 48 height 5
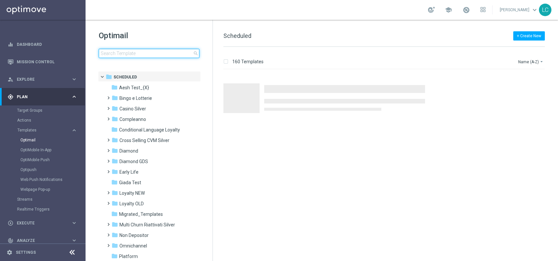
click at [122, 50] on input at bounding box center [149, 53] width 101 height 9
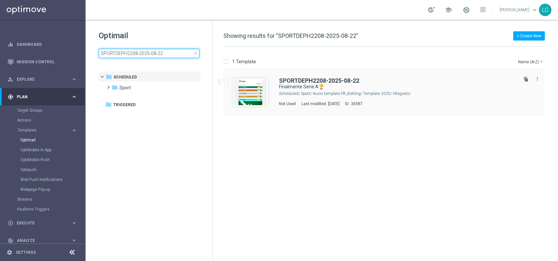
type input "SPORTDEPH2208-2025-08-22"
click at [296, 72] on div "SPORTDEPH2208-2025-08-22 Finalmente Serie A🏆 Scheduled/ Sport/ Nuovi template F…" at bounding box center [384, 91] width 321 height 45
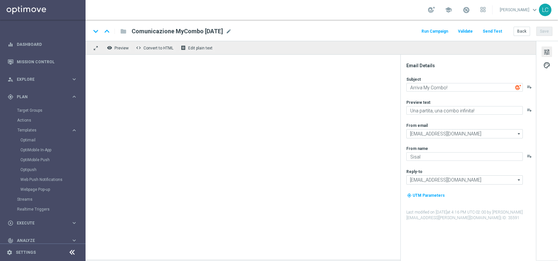
type textarea "Finalmente Serie A🏆"
type textarea "fino a 30€ di bonus🎁"
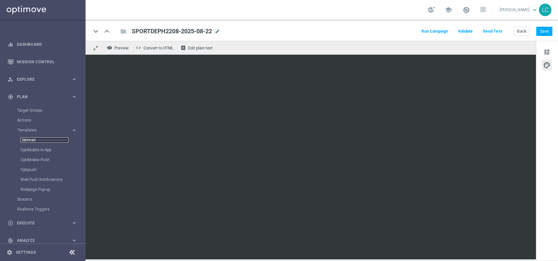
click at [30, 140] on link "Optimail" at bounding box center [44, 139] width 48 height 5
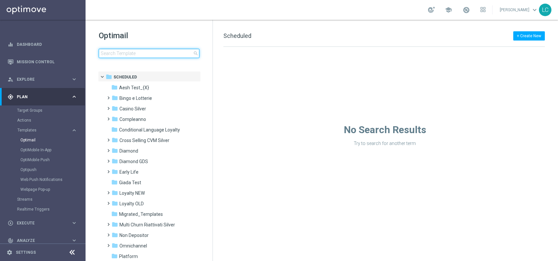
click at [149, 55] on input at bounding box center [149, 53] width 101 height 9
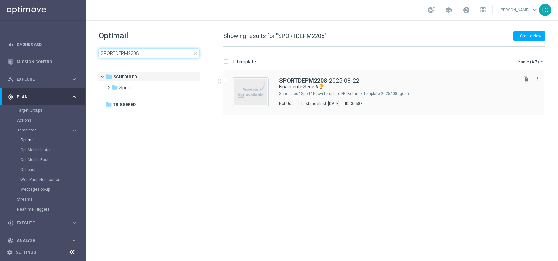
type input "SPORTDEPM2208"
click at [311, 76] on div "SPORTDEPM2208 -2025-08-22 Finalmente Serie A🏆 Scheduled/ Sport/ Nuovi template …" at bounding box center [384, 91] width 321 height 45
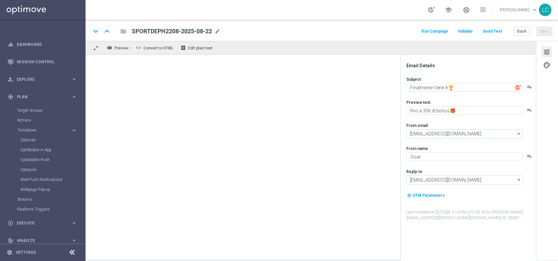
type textarea "fino a 15€ di bonus🎁"
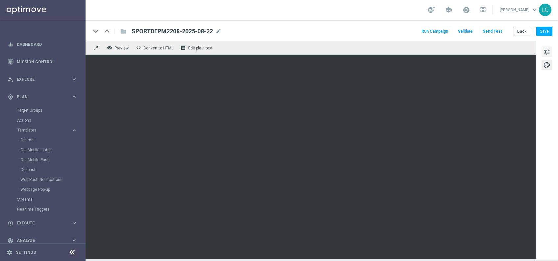
click at [550, 49] on span "tune" at bounding box center [547, 52] width 7 height 9
click at [34, 140] on link "Optimail" at bounding box center [44, 139] width 48 height 5
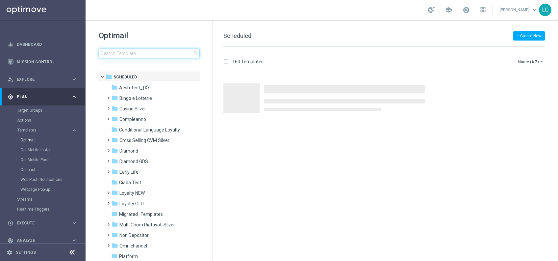
click at [129, 51] on input at bounding box center [149, 53] width 101 height 9
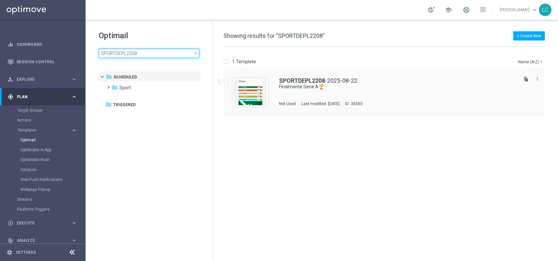
type input "SPORTDEPL2208"
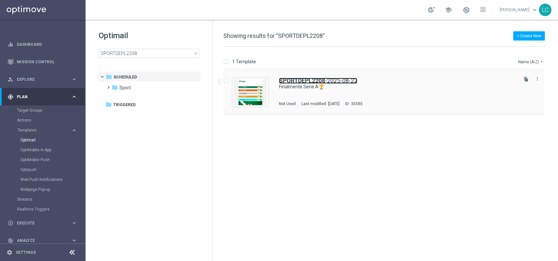
click at [281, 83] on b "SPORTDEPL2208" at bounding box center [302, 80] width 46 height 7
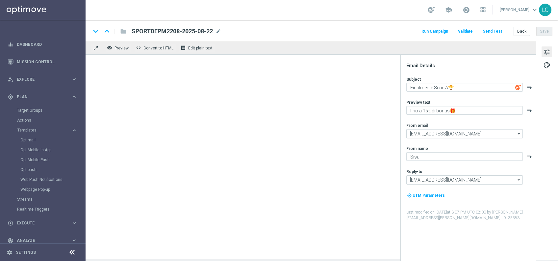
type textarea "fino a 10€ di bonus🎁"
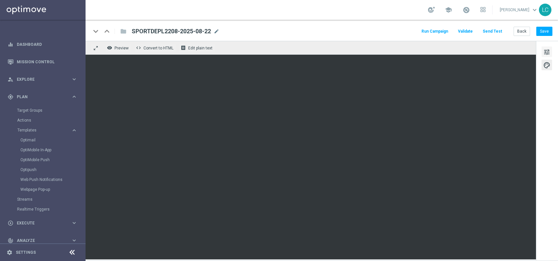
click at [550, 49] on span "tune" at bounding box center [547, 52] width 7 height 9
click at [28, 140] on link "Optimail" at bounding box center [44, 139] width 48 height 5
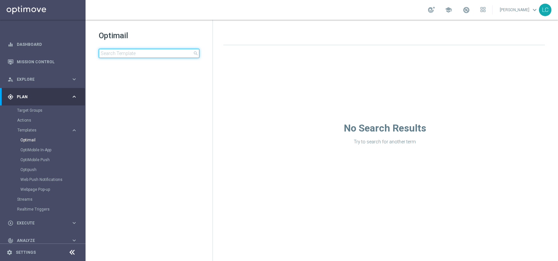
click at [143, 56] on input at bounding box center [149, 53] width 101 height 9
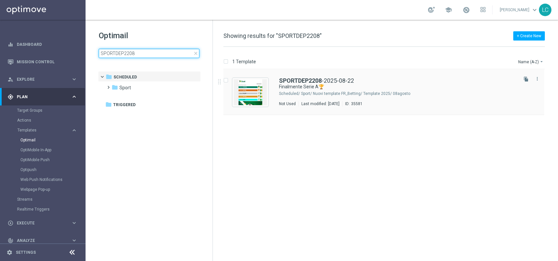
type input "SPORTDEP2208"
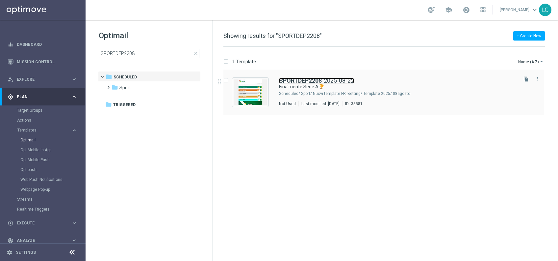
click at [306, 79] on b "SPORTDEP2208" at bounding box center [300, 80] width 43 height 7
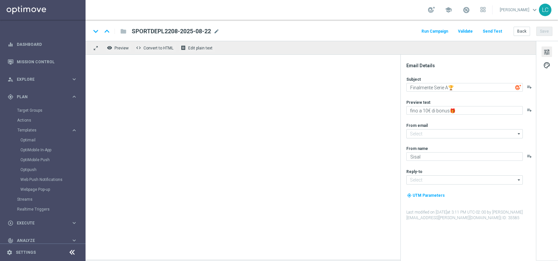
type textarea "Per te 5€ di Bonus🎁"
type input "[EMAIL_ADDRESS][DOMAIN_NAME]"
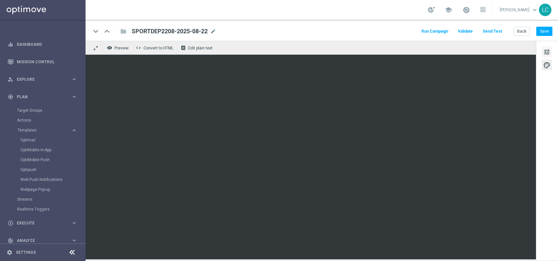
click at [548, 53] on span "tune" at bounding box center [547, 52] width 7 height 9
click at [35, 137] on link "Optimail" at bounding box center [44, 139] width 48 height 5
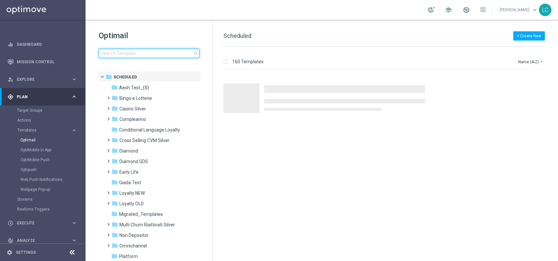
click at [137, 54] on input at bounding box center [149, 53] width 101 height 9
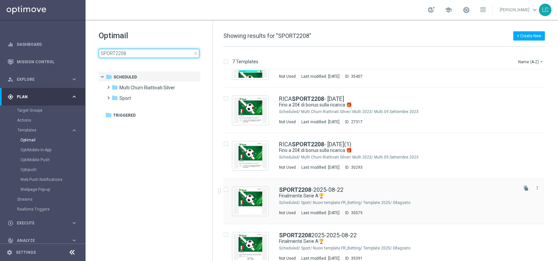
scroll to position [126, 0]
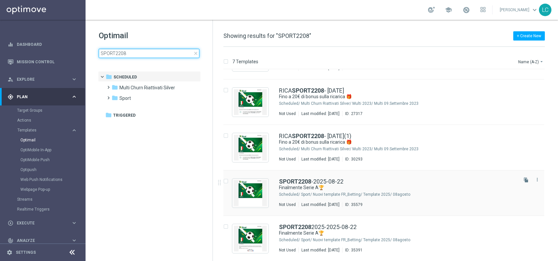
type input "SPORT2208"
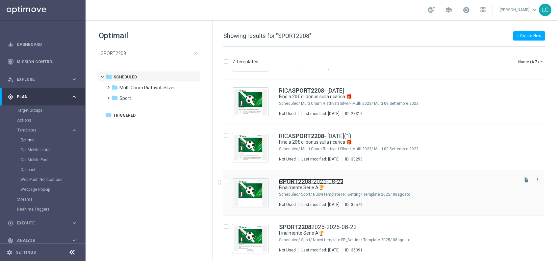
click at [312, 179] on link "SPORT2208 -2025-08-22" at bounding box center [311, 181] width 65 height 6
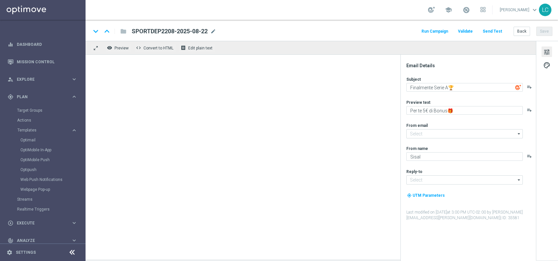
type textarea "fino a 30€ Bonus🎁"
type input "[EMAIL_ADDRESS][DOMAIN_NAME]"
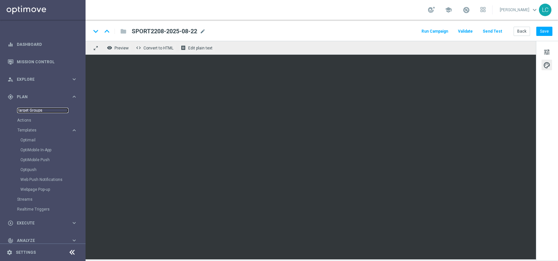
click at [29, 110] on link "Target Groups" at bounding box center [42, 110] width 51 height 5
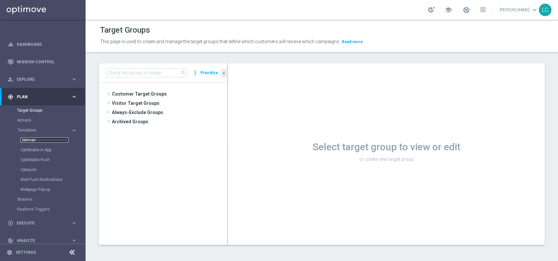
click at [30, 138] on link "Optimail" at bounding box center [44, 139] width 48 height 5
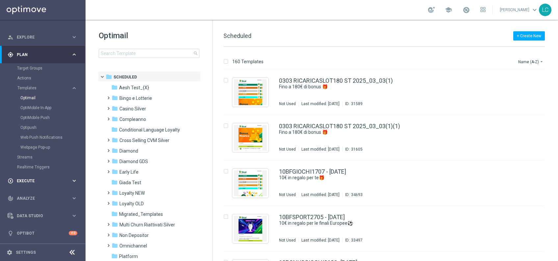
click at [40, 183] on div "play_circle_outline Execute" at bounding box center [40, 181] width 64 height 6
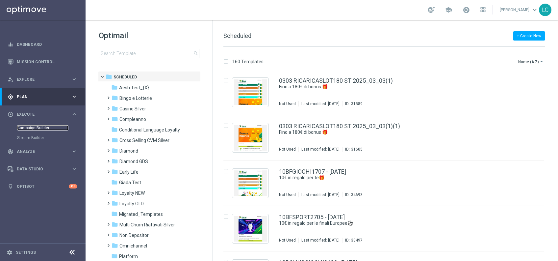
click at [37, 128] on link "Campaign Builder" at bounding box center [42, 127] width 51 height 5
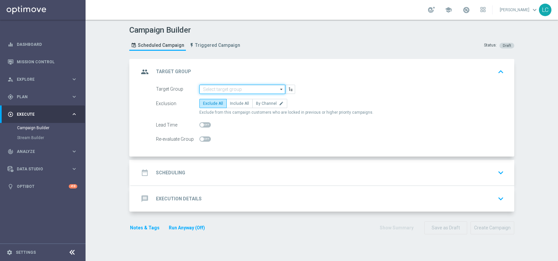
click at [235, 87] on input at bounding box center [243, 89] width 86 height 9
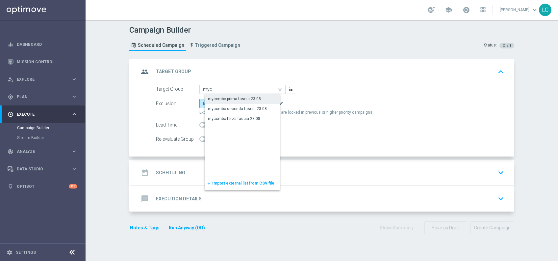
click at [244, 98] on div "mycombo prima fascia 23.08" at bounding box center [234, 99] width 53 height 6
type input "mycombo prima fascia 23.08"
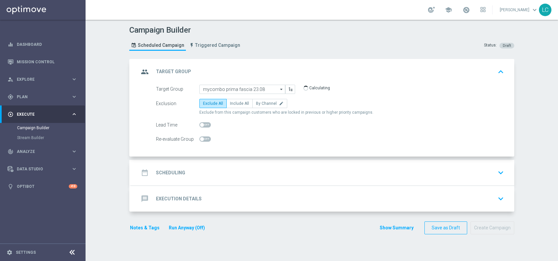
click at [242, 174] on div "date_range Scheduling keyboard_arrow_down" at bounding box center [323, 172] width 368 height 13
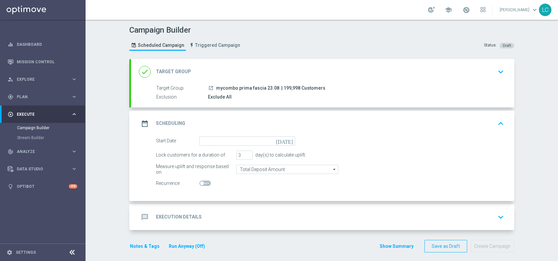
click at [248, 74] on div "done Target Group keyboard_arrow_down" at bounding box center [323, 72] width 368 height 13
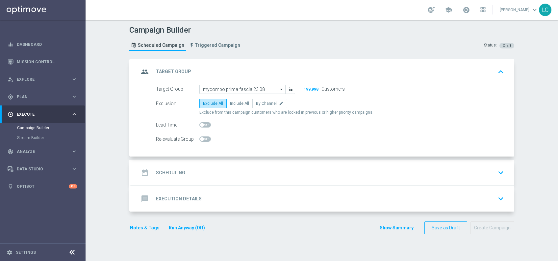
click at [200, 126] on span at bounding box center [206, 124] width 12 height 5
click at [200, 126] on input "checkbox" at bounding box center [206, 124] width 12 height 5
checkbox input "true"
click at [247, 175] on div "date_range Scheduling keyboard_arrow_down" at bounding box center [323, 172] width 368 height 13
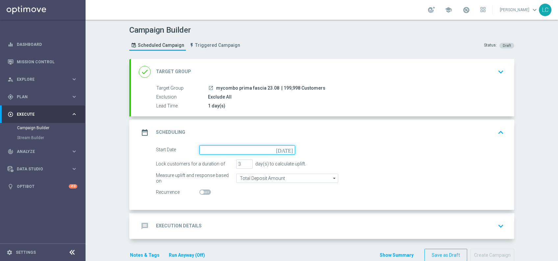
click at [244, 150] on input at bounding box center [248, 149] width 96 height 9
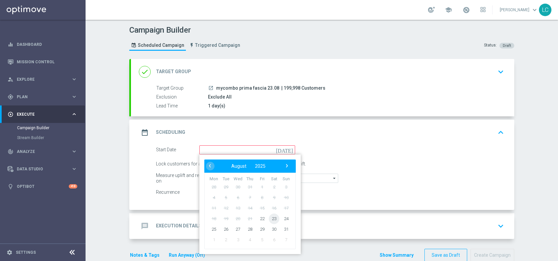
click at [270, 218] on span "23" at bounding box center [274, 218] width 11 height 11
type input "[DATE]"
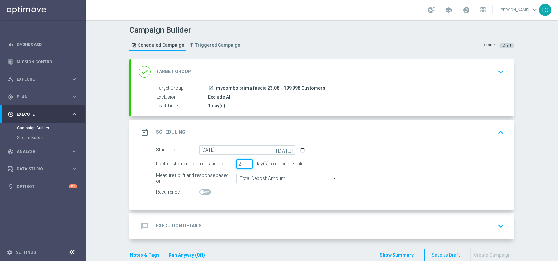
click at [245, 164] on input "2" at bounding box center [244, 163] width 16 height 9
type input "1"
click at [245, 164] on input "1" at bounding box center [244, 163] width 16 height 9
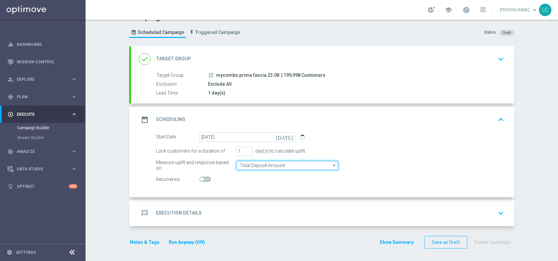
click at [262, 164] on input "Total Deposit Amount" at bounding box center [287, 165] width 102 height 9
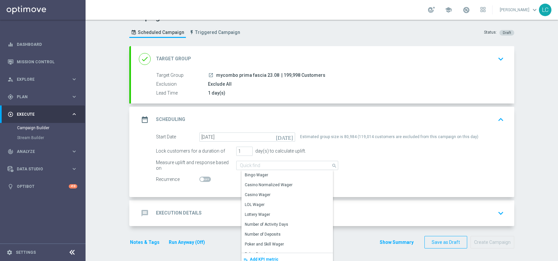
click at [258, 160] on form "Start Date [DATE] [DATE] Estimated group size is 80,984 (119,014 customers are …" at bounding box center [330, 158] width 348 height 52
type input "Total Deposit Amount"
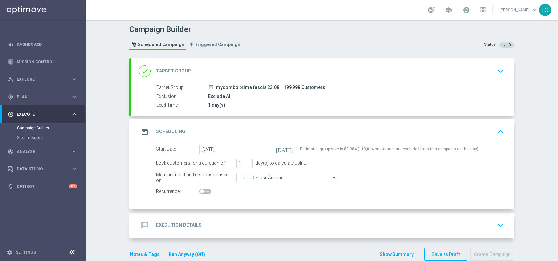
scroll to position [0, 0]
click at [291, 65] on div "done Target Group keyboard_arrow_down" at bounding box center [323, 72] width 384 height 26
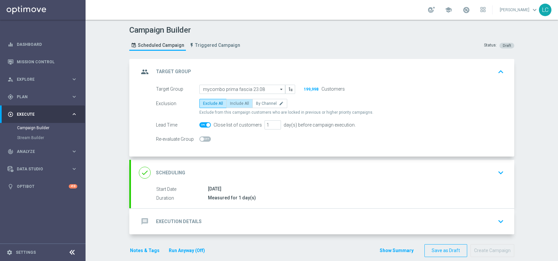
click at [240, 102] on span "Include All" at bounding box center [239, 103] width 19 height 5
click at [234, 102] on input "Include All" at bounding box center [232, 104] width 4 height 4
radio input "true"
click at [326, 67] on div "group Target Group keyboard_arrow_up" at bounding box center [323, 72] width 368 height 13
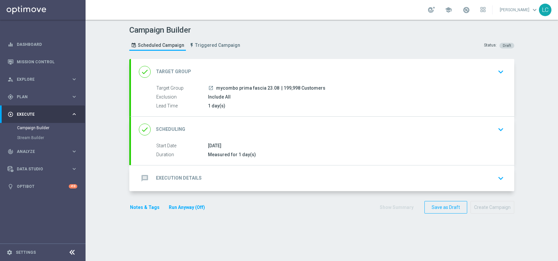
click at [290, 134] on div "done Scheduling keyboard_arrow_down" at bounding box center [323, 129] width 368 height 13
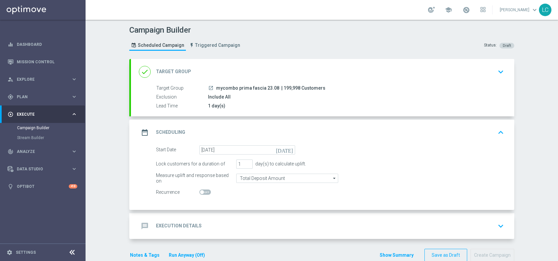
click at [295, 131] on div "date_range Scheduling keyboard_arrow_up" at bounding box center [323, 132] width 368 height 13
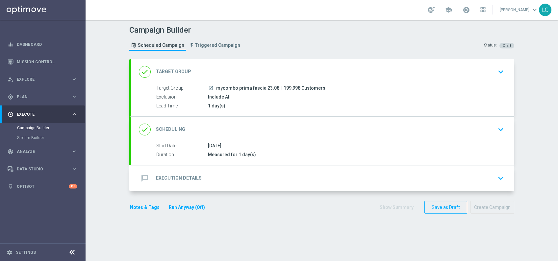
click at [277, 176] on div "message Execution Details keyboard_arrow_down" at bounding box center [323, 178] width 368 height 13
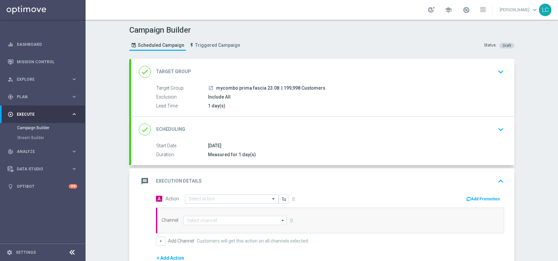
scroll to position [88, 0]
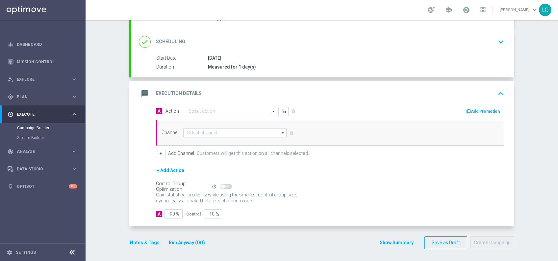
click at [228, 110] on input "text" at bounding box center [225, 112] width 73 height 6
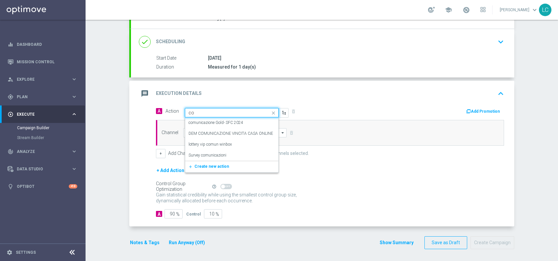
type input "c"
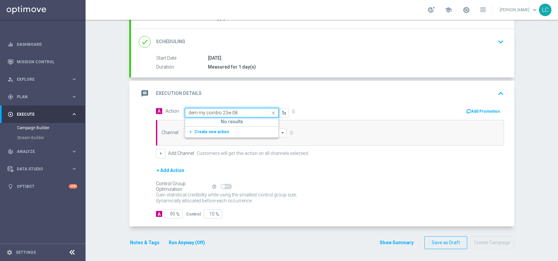
click at [227, 111] on input "dem my combo 23w.08" at bounding box center [225, 113] width 73 height 6
type input "dem my combo 23.08"
click at [217, 130] on span "Create new action" at bounding box center [212, 131] width 35 height 5
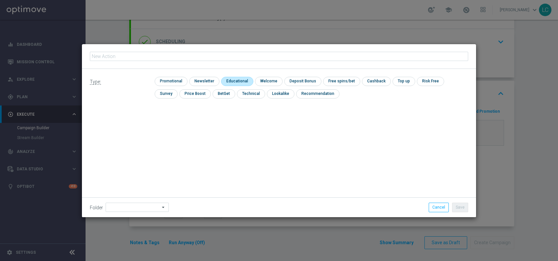
click at [234, 79] on input "checkbox" at bounding box center [236, 81] width 31 height 9
checkbox input "true"
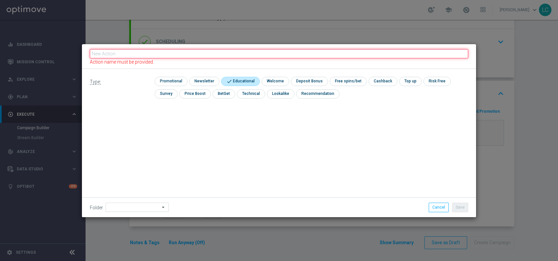
click at [277, 55] on input "text" at bounding box center [279, 53] width 379 height 9
paste input "SPORT2208"
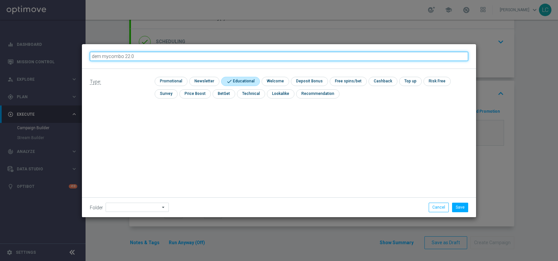
type input "dem mycombo 22.08"
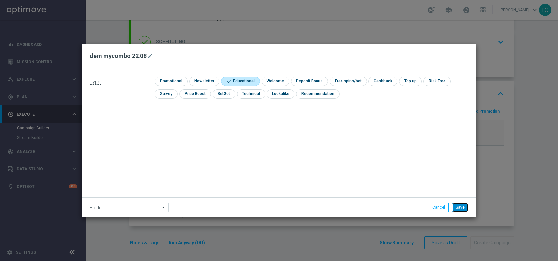
click at [465, 208] on button "Save" at bounding box center [460, 206] width 16 height 9
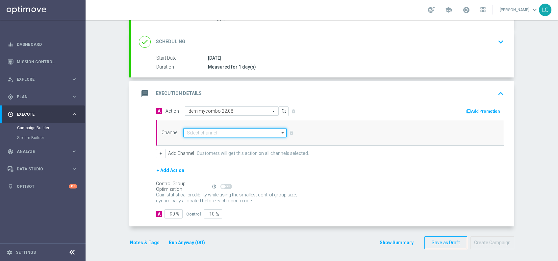
click at [229, 130] on input at bounding box center [234, 132] width 103 height 9
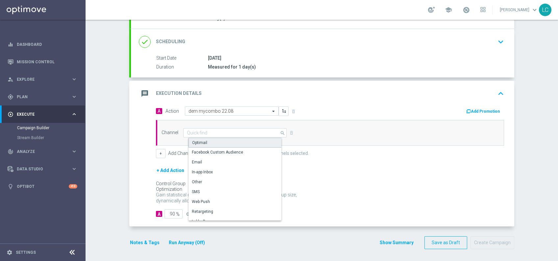
click at [216, 141] on div "Optimail" at bounding box center [238, 143] width 98 height 10
type input "Optimail"
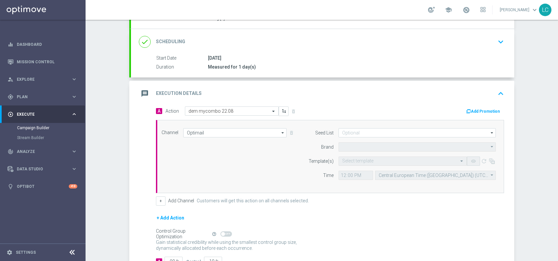
type input "Sisal Marketing"
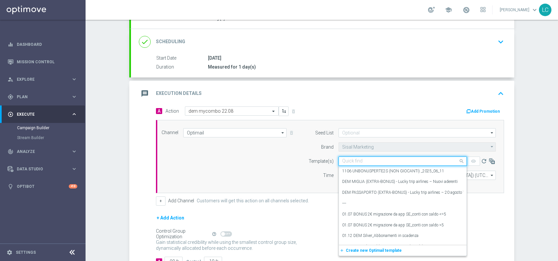
click at [364, 159] on input "text" at bounding box center [396, 161] width 108 height 6
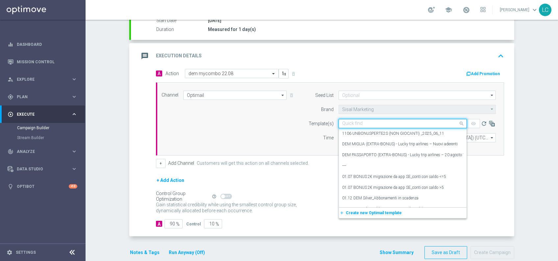
scroll to position [135, 0]
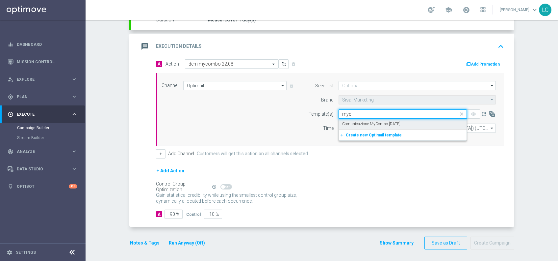
click at [376, 124] on label "Comunicazione MyCombo [DATE]" at bounding box center [371, 124] width 58 height 6
type input "myc"
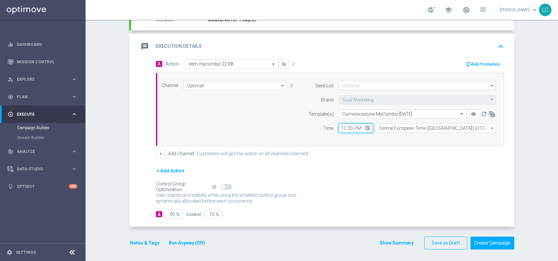
click at [340, 128] on input "12:00" at bounding box center [356, 127] width 35 height 9
type input "11:00"
click at [380, 50] on div "message Execution Details keyboard_arrow_up" at bounding box center [323, 46] width 368 height 13
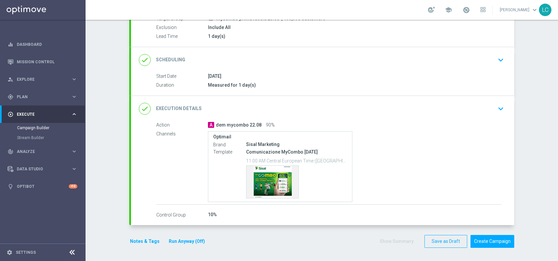
scroll to position [68, 0]
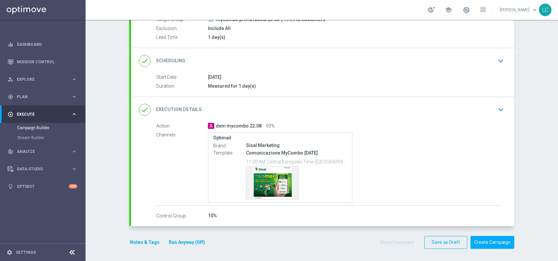
click at [368, 105] on div "done Execution Details keyboard_arrow_down" at bounding box center [323, 109] width 368 height 13
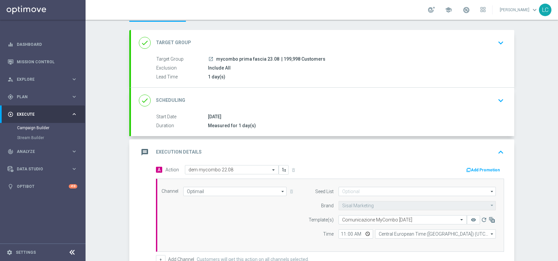
scroll to position [29, 0]
click at [339, 97] on div "done Scheduling keyboard_arrow_down" at bounding box center [323, 100] width 368 height 13
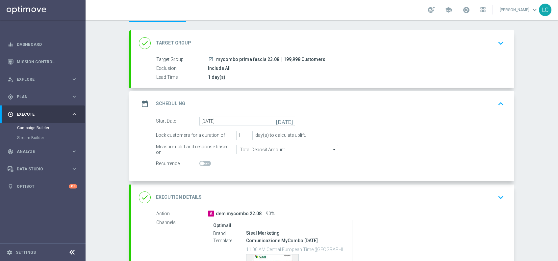
click at [352, 40] on div "done Target Group keyboard_arrow_down" at bounding box center [323, 43] width 368 height 13
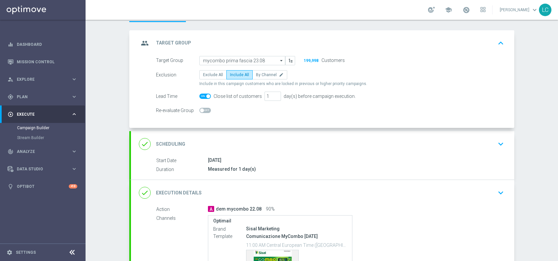
click at [367, 35] on div "group Target Group keyboard_arrow_up" at bounding box center [323, 43] width 384 height 26
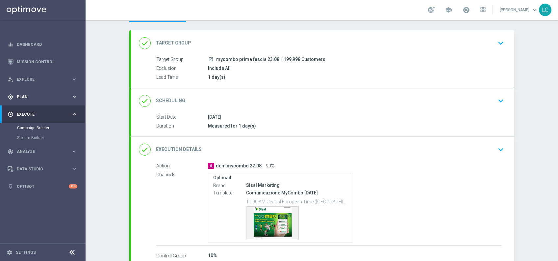
click at [38, 97] on span "Plan" at bounding box center [44, 97] width 54 height 4
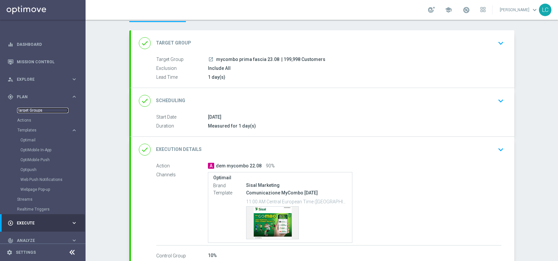
click at [30, 112] on link "Target Groups" at bounding box center [42, 110] width 51 height 5
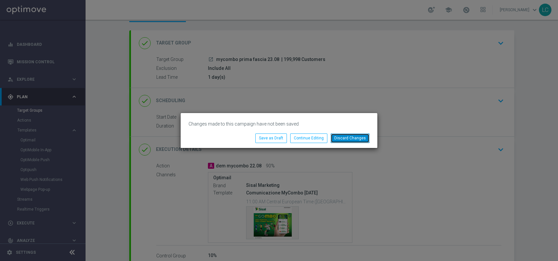
click at [356, 134] on button "Discard Changes" at bounding box center [350, 137] width 39 height 9
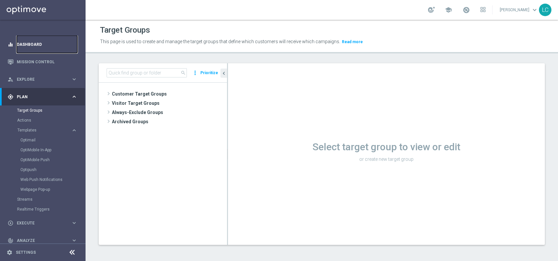
click at [43, 43] on link "Dashboard" at bounding box center [47, 44] width 61 height 17
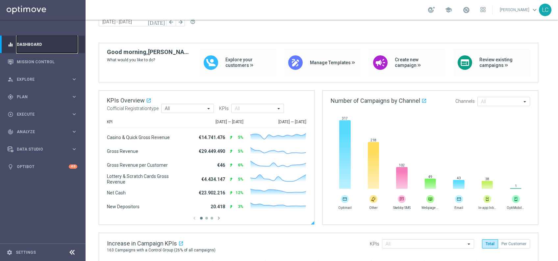
scroll to position [25, 0]
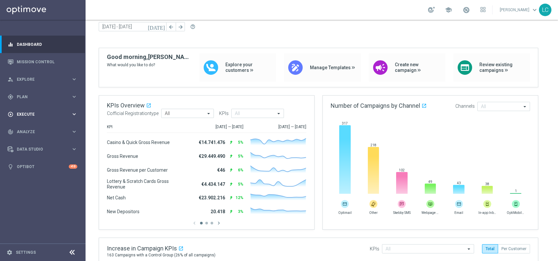
click at [47, 115] on span "Execute" at bounding box center [44, 114] width 54 height 4
click at [37, 129] on link "Campaign Builder" at bounding box center [42, 127] width 51 height 5
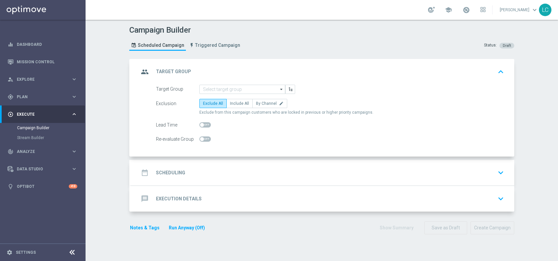
click at [210, 168] on div "date_range Scheduling keyboard_arrow_down" at bounding box center [323, 172] width 368 height 13
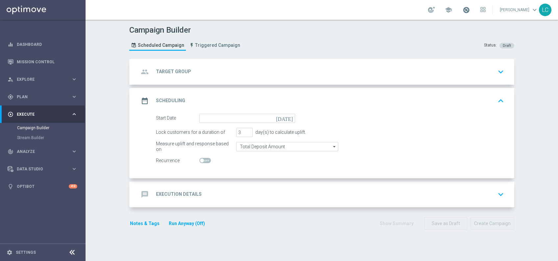
click at [464, 8] on span at bounding box center [466, 9] width 7 height 7
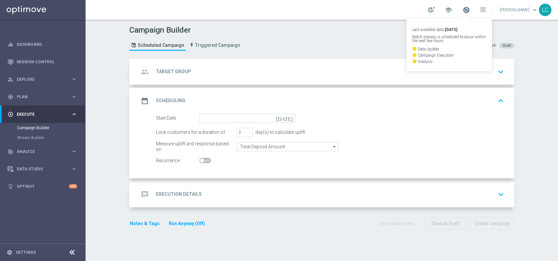
click at [464, 8] on span at bounding box center [466, 9] width 7 height 7
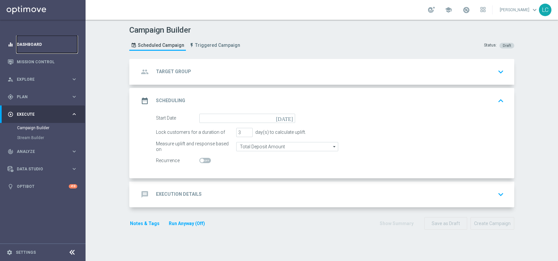
click at [42, 41] on link "Dashboard" at bounding box center [47, 44] width 61 height 17
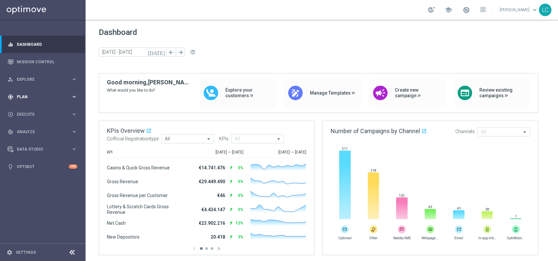
click at [45, 97] on span "Plan" at bounding box center [44, 97] width 54 height 4
click at [35, 139] on link "Optimail" at bounding box center [44, 139] width 48 height 5
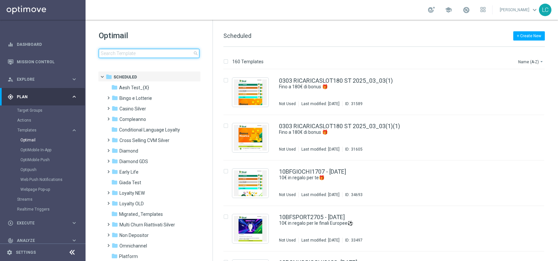
click at [159, 52] on input at bounding box center [149, 53] width 101 height 9
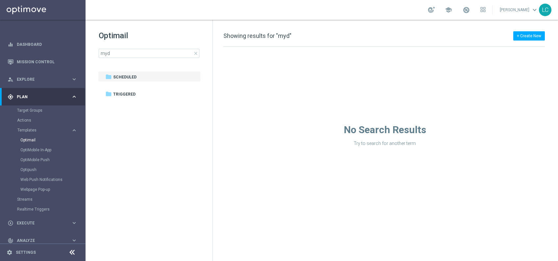
click at [215, 45] on div "+ Create New Showing results for "myd" Drag here to set row groups Drag here to…" at bounding box center [385, 140] width 345 height 241
click at [174, 55] on input "myd" at bounding box center [149, 53] width 101 height 9
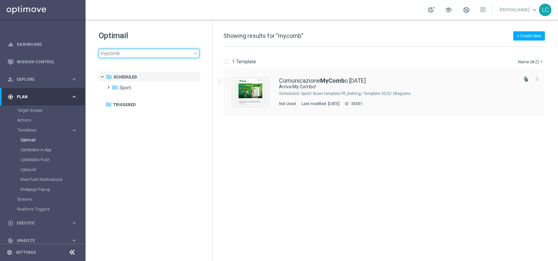
type input "mycomb"
click at [324, 75] on div "Comunicazione MyComb o [DATE] Arriva My Combo! Scheduled/ Sport/ Nuovi template…" at bounding box center [384, 91] width 321 height 45
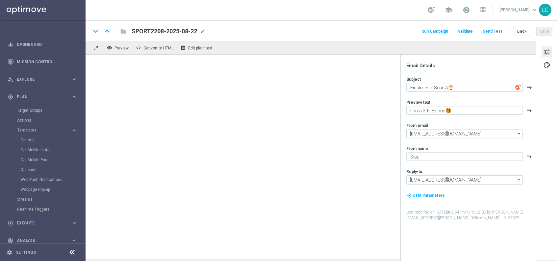
type textarea "Arriva My Combo!"
type textarea "Una partita, una combo infinita!"
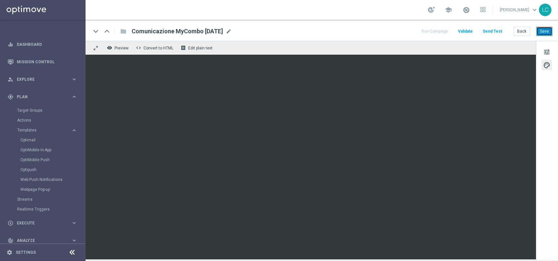
click at [548, 28] on button "Save" at bounding box center [545, 31] width 16 height 9
click at [38, 49] on link "Dashboard" at bounding box center [47, 44] width 61 height 17
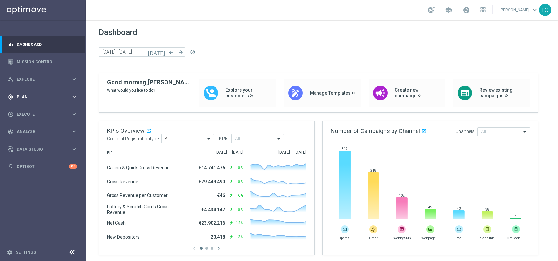
click at [26, 101] on div "gps_fixed Plan keyboard_arrow_right" at bounding box center [42, 96] width 85 height 17
click at [35, 92] on div "gps_fixed Plan keyboard_arrow_right" at bounding box center [42, 96] width 85 height 17
click at [35, 113] on span "Execute" at bounding box center [44, 114] width 54 height 4
click at [37, 95] on span "Plan" at bounding box center [44, 97] width 54 height 4
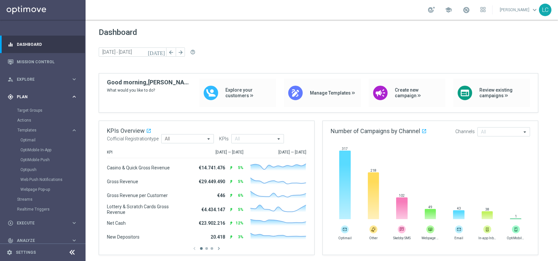
click at [37, 98] on span "Plan" at bounding box center [44, 97] width 54 height 4
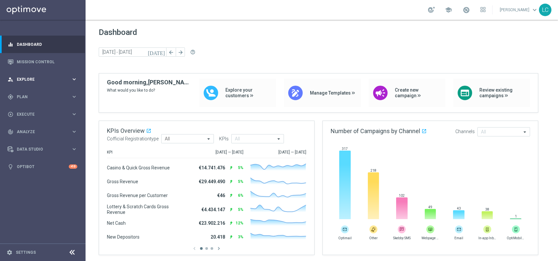
click at [56, 76] on div "person_search Explore" at bounding box center [40, 79] width 64 height 6
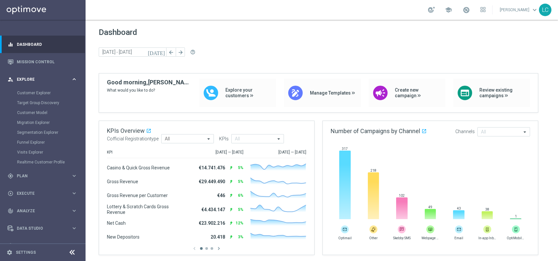
click at [53, 78] on span "Explore" at bounding box center [44, 79] width 54 height 4
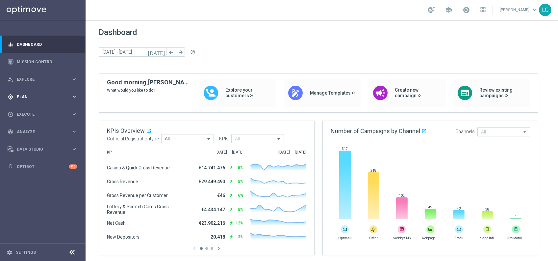
click at [35, 94] on div "gps_fixed Plan" at bounding box center [40, 97] width 64 height 6
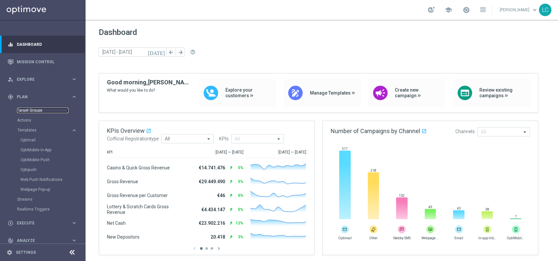
click at [32, 109] on link "Target Groups" at bounding box center [42, 110] width 51 height 5
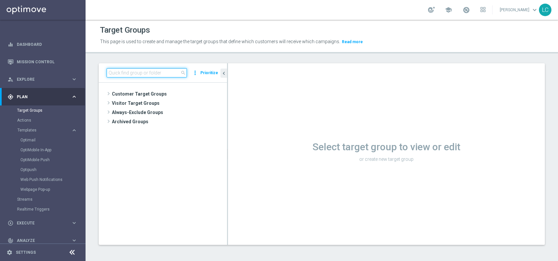
click at [159, 72] on input at bounding box center [147, 72] width 80 height 9
type input "customer base"
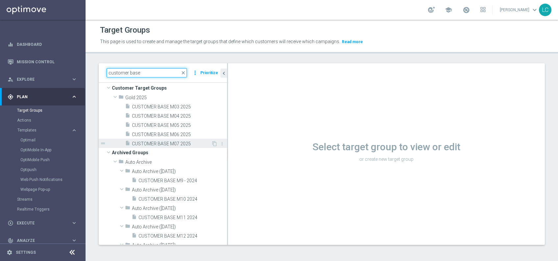
scroll to position [6, 0]
click at [176, 142] on span "CUSTOMER BASE M07 2025" at bounding box center [171, 144] width 79 height 6
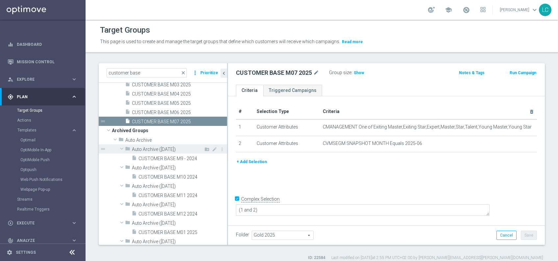
scroll to position [36, 0]
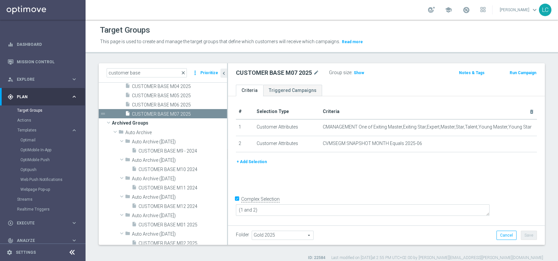
click at [184, 71] on span "close" at bounding box center [183, 72] width 5 height 5
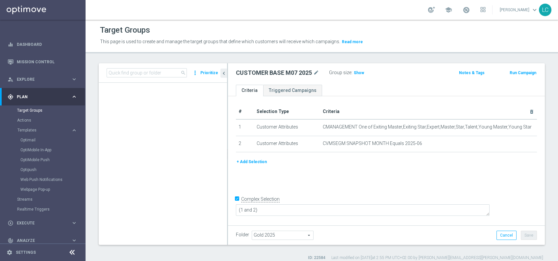
scroll to position [3275, 0]
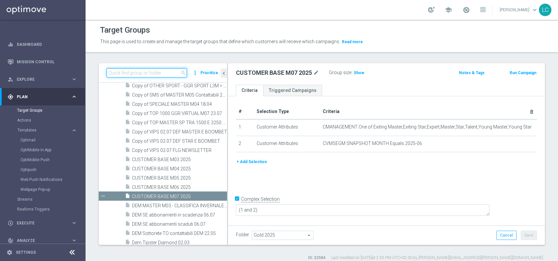
click at [160, 72] on input at bounding box center [147, 72] width 80 height 9
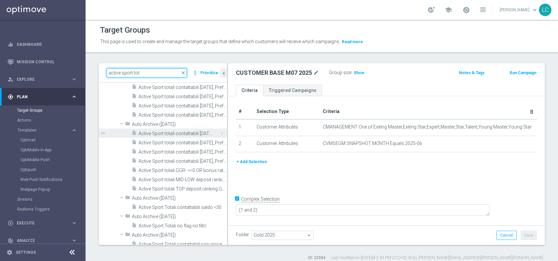
scroll to position [0, 0]
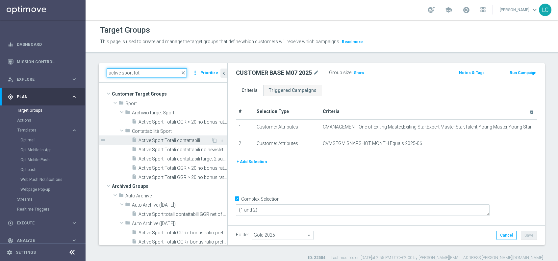
type input "active sport tot"
click at [174, 139] on span "Active Sport Totali contattabili" at bounding box center [175, 141] width 73 height 6
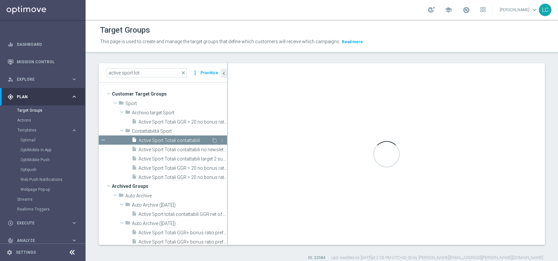
checkbox input "false"
type input "Contattabilità Sport"
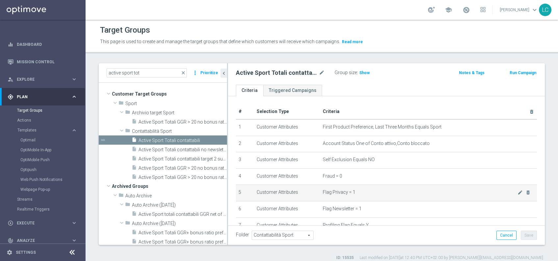
scroll to position [145, 0]
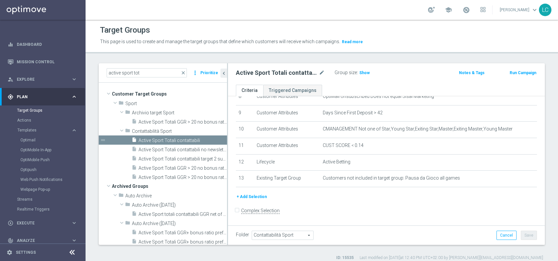
click at [243, 198] on button "+ Add Selection" at bounding box center [252, 196] width 32 height 7
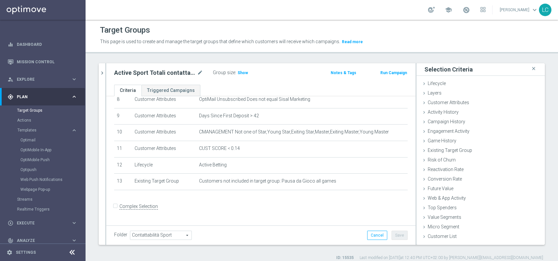
scroll to position [138, 0]
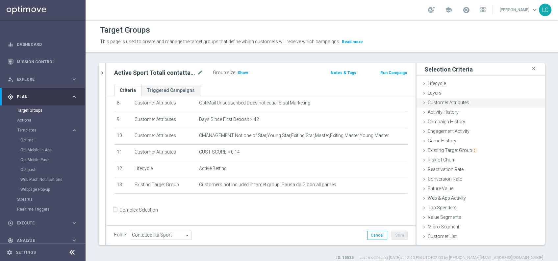
click at [438, 100] on span "Customer Attributes" at bounding box center [448, 102] width 41 height 5
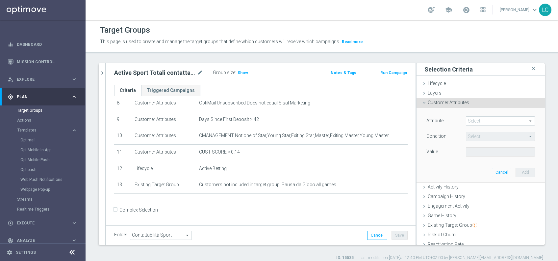
click at [474, 118] on span at bounding box center [501, 121] width 68 height 9
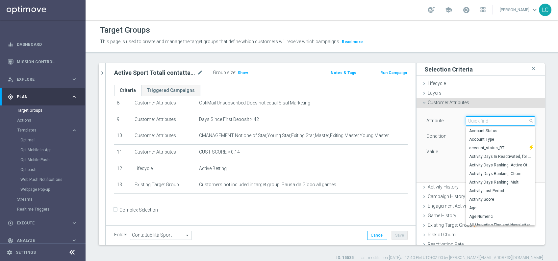
click at [474, 118] on input "search" at bounding box center [500, 120] width 69 height 9
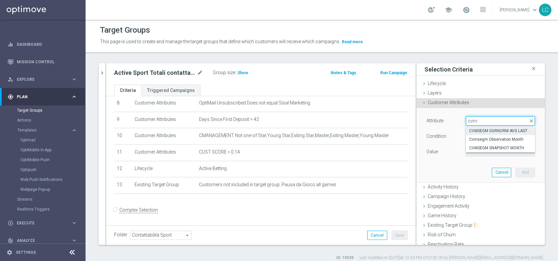
drag, startPoint x: 474, startPoint y: 118, endPoint x: 495, endPoint y: 128, distance: 23.1
click at [495, 125] on div "Select arrow_drop_down cvm close CVMSEGM GGRNORM AVG LAST 4 MONTHS Cvmsegm Obse…" at bounding box center [500, 120] width 69 height 9
type input "cvm"
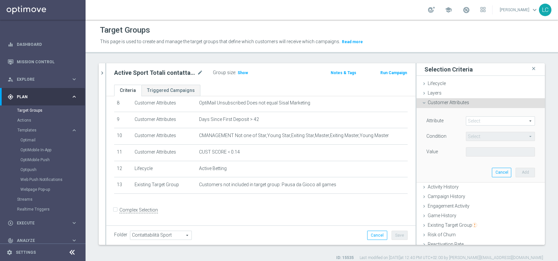
click at [489, 119] on span at bounding box center [501, 121] width 68 height 9
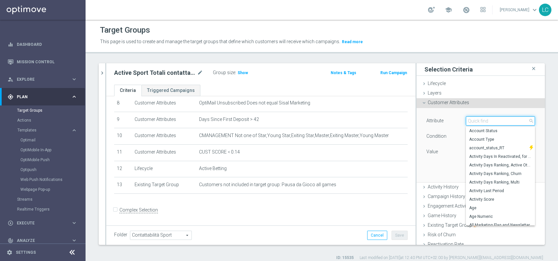
click at [489, 119] on input "search" at bounding box center [500, 120] width 69 height 9
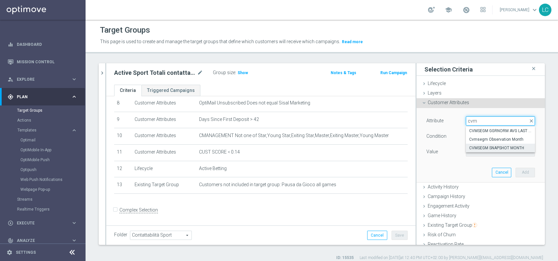
type input "cvm"
click at [491, 146] on span "CVMSEGM SNAPSHOT MONTH" at bounding box center [501, 147] width 63 height 5
type input "CVMSEGM SNAPSHOT MONTH"
type input "Equals"
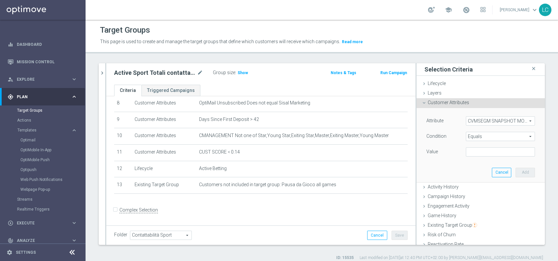
click at [481, 132] on span "Equals" at bounding box center [501, 136] width 68 height 9
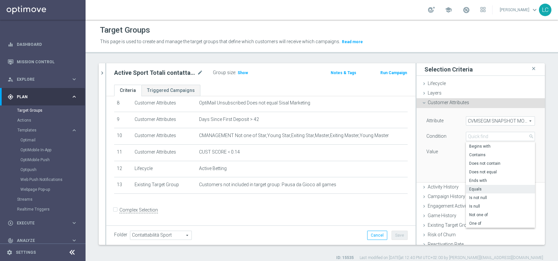
click at [446, 132] on div "Condition" at bounding box center [442, 137] width 40 height 11
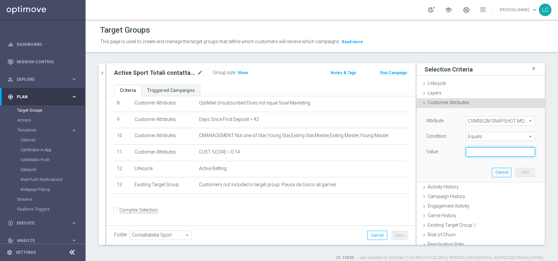
click at [469, 152] on input "text" at bounding box center [500, 151] width 69 height 9
click at [448, 135] on div "Condition" at bounding box center [442, 137] width 40 height 11
drag, startPoint x: 106, startPoint y: 71, endPoint x: 102, endPoint y: 72, distance: 3.7
click at [102, 72] on as-split "active sport tot close more_vert Prioritize Customer Target Groups library_add …" at bounding box center [322, 153] width 446 height 181
click at [102, 72] on icon "chevron_right" at bounding box center [102, 73] width 6 height 6
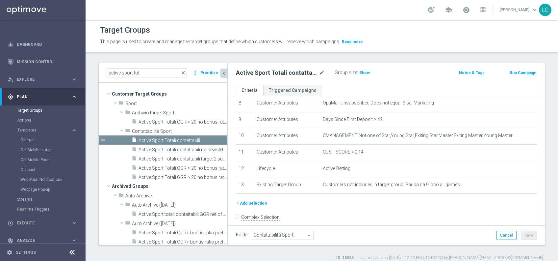
click at [185, 74] on span "close" at bounding box center [183, 72] width 5 height 5
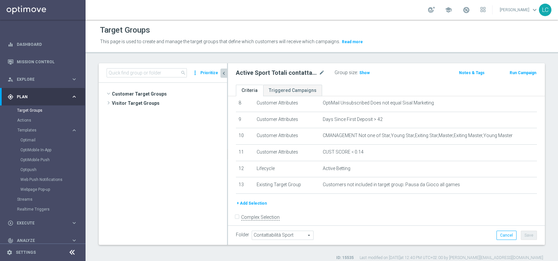
scroll to position [7058, 0]
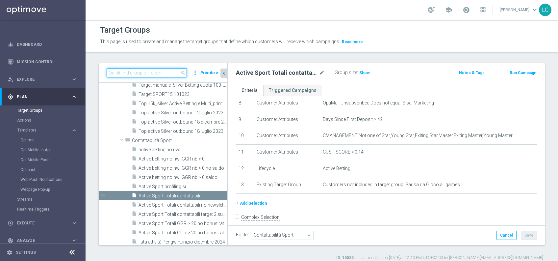
click at [169, 74] on input at bounding box center [147, 72] width 80 height 9
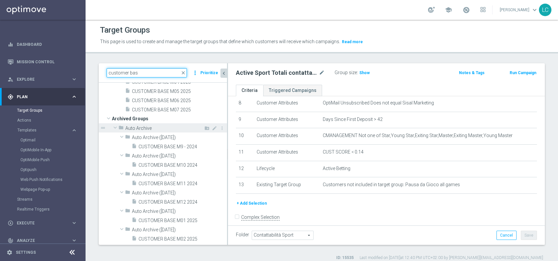
scroll to position [0, 0]
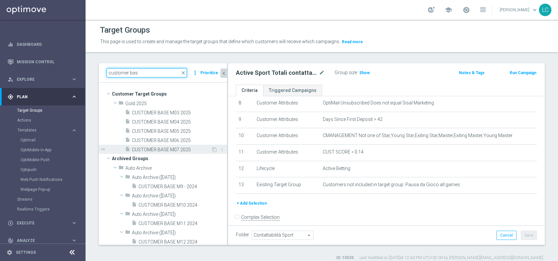
type input "customer bas"
click at [163, 147] on span "CUSTOMER BASE M07 2025" at bounding box center [171, 150] width 79 height 6
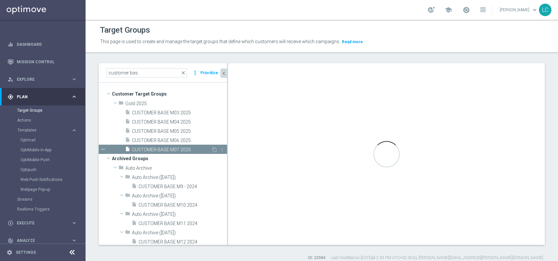
checkbox input "true"
type input "Gold 2025"
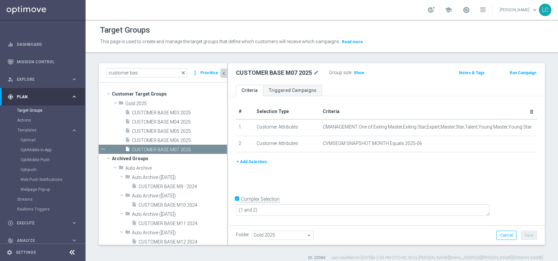
click at [184, 70] on span "close" at bounding box center [183, 72] width 5 height 5
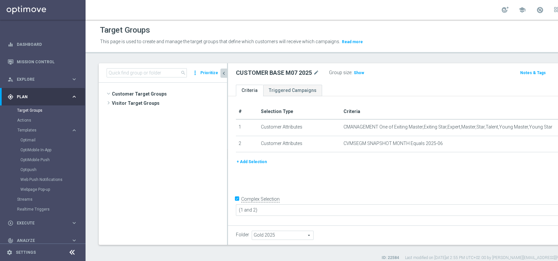
scroll to position [20866, 0]
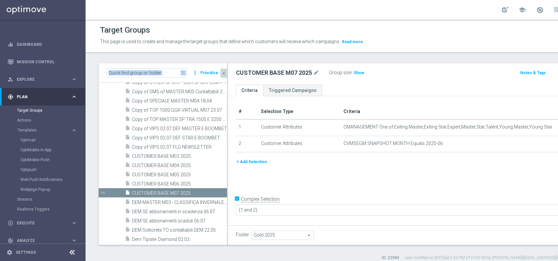
drag, startPoint x: 163, startPoint y: 66, endPoint x: 162, endPoint y: 71, distance: 5.3
click at [162, 71] on div "search more_vert Prioritize" at bounding box center [163, 72] width 128 height 19
click at [162, 71] on input at bounding box center [147, 72] width 80 height 9
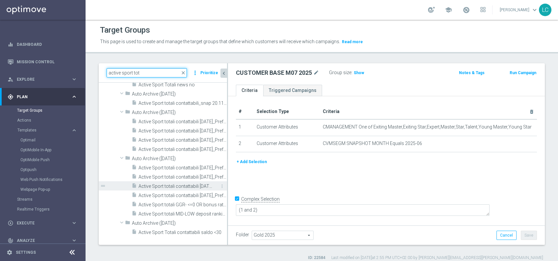
scroll to position [0, 0]
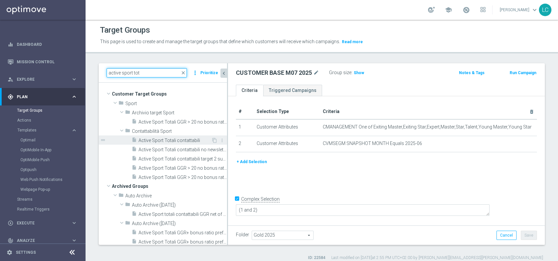
type input "active sport tot"
click at [172, 136] on div "insert_drive_file Active Sport Totali contattabili" at bounding box center [172, 139] width 80 height 9
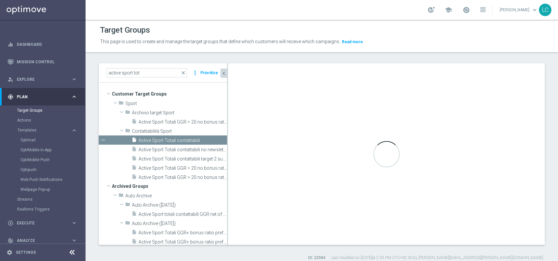
checkbox input "false"
type input "Contattabilità Sport"
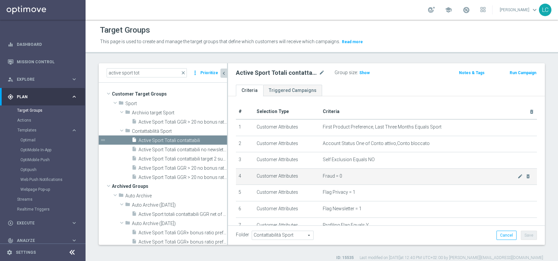
scroll to position [145, 0]
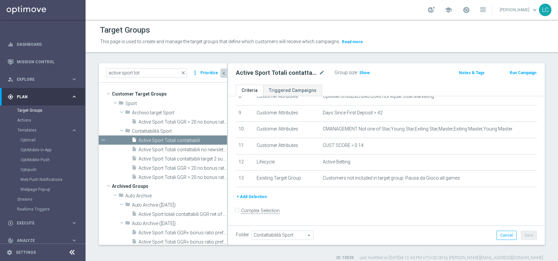
click at [257, 198] on button "+ Add Selection" at bounding box center [252, 196] width 32 height 7
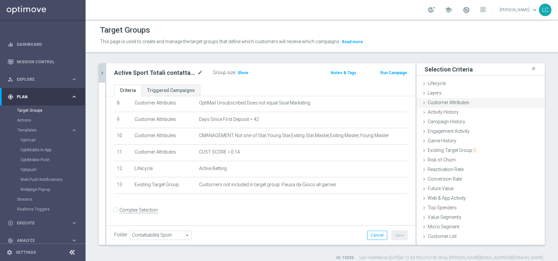
click at [447, 104] on span "Customer Attributes" at bounding box center [448, 102] width 41 height 5
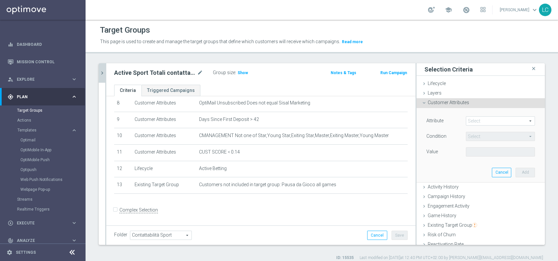
click at [476, 119] on span at bounding box center [501, 121] width 68 height 9
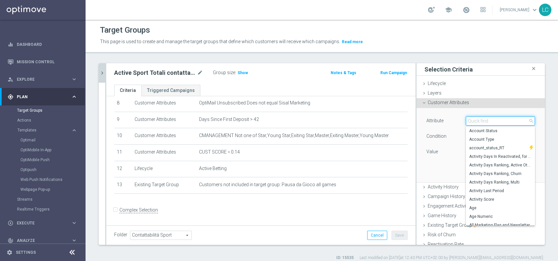
click at [476, 119] on input "search" at bounding box center [500, 120] width 69 height 9
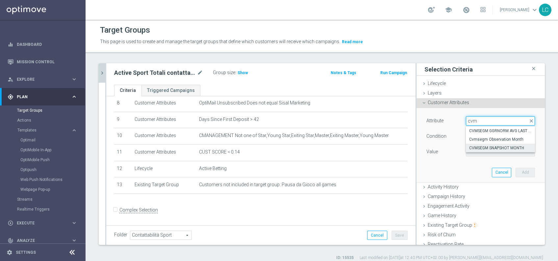
type input "cvm"
click at [484, 148] on span "CVMSEGM SNAPSHOT MONTH" at bounding box center [501, 147] width 63 height 5
type input "CVMSEGM SNAPSHOT MONTH"
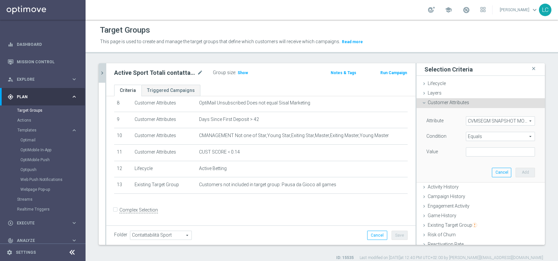
click at [482, 136] on span "Equals" at bounding box center [501, 136] width 68 height 9
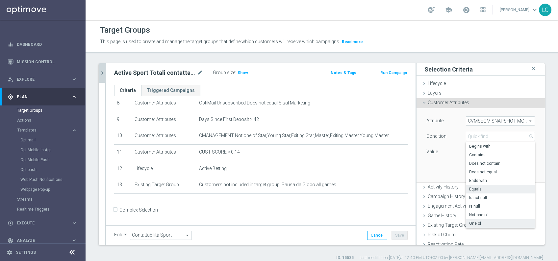
click at [470, 224] on span "One of" at bounding box center [501, 223] width 63 height 5
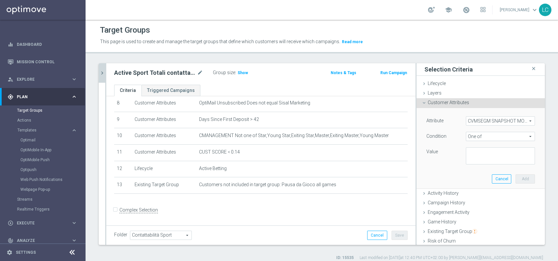
click at [487, 137] on span "One of" at bounding box center [501, 136] width 68 height 9
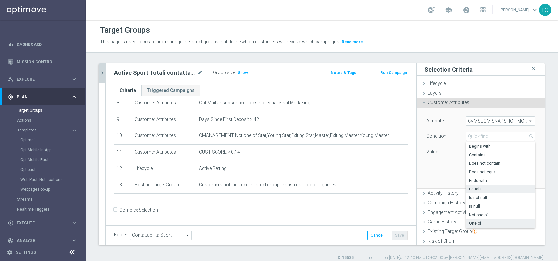
click at [474, 190] on span "Equals" at bounding box center [501, 188] width 63 height 5
type input "Equals"
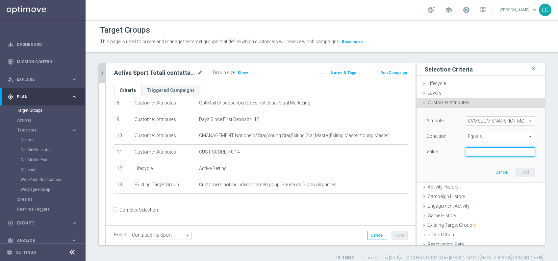
click at [479, 149] on input "text" at bounding box center [500, 151] width 69 height 9
type input "2025-07"
click at [516, 173] on button "Add" at bounding box center [525, 172] width 19 height 9
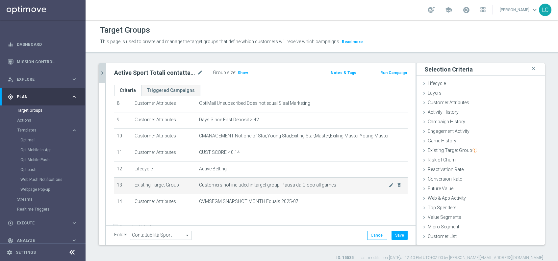
scroll to position [137, 0]
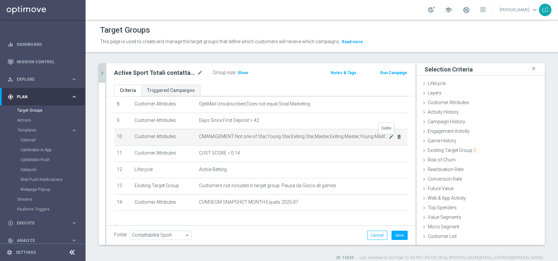
click at [397, 138] on icon "delete_forever" at bounding box center [399, 136] width 5 height 5
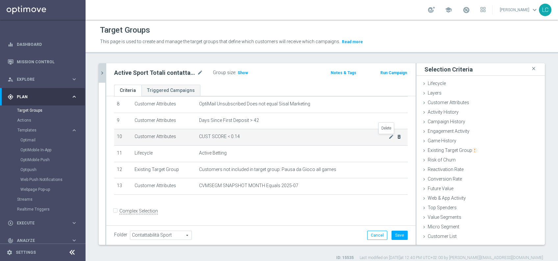
click at [397, 136] on icon "delete_forever" at bounding box center [399, 136] width 5 height 5
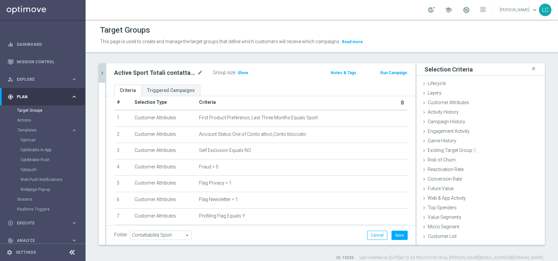
scroll to position [0, 0]
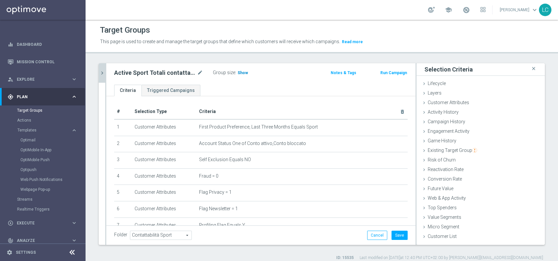
click at [240, 69] on h3 "Show" at bounding box center [243, 72] width 12 height 7
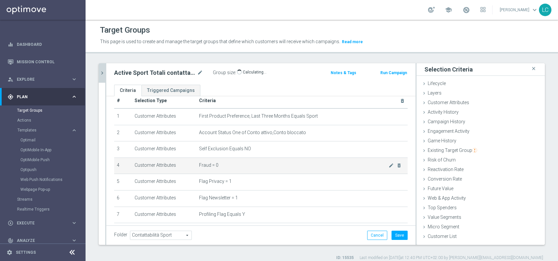
scroll to position [11, 0]
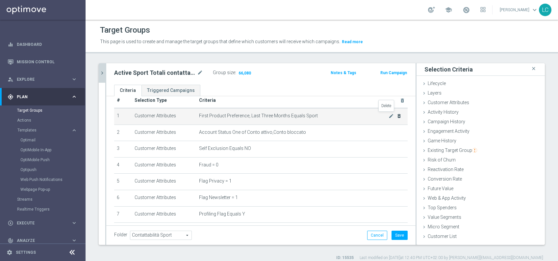
click at [397, 114] on icon "delete_forever" at bounding box center [399, 115] width 5 height 5
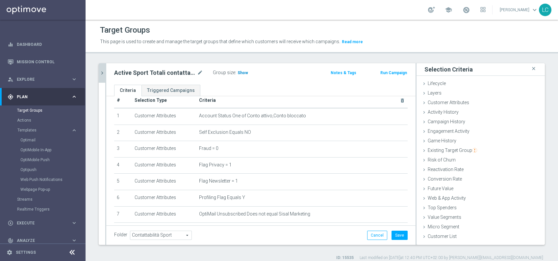
click at [242, 69] on h3 "Show" at bounding box center [243, 72] width 12 height 7
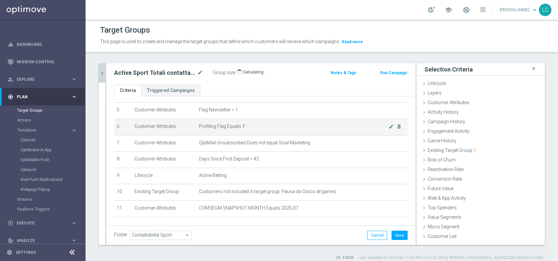
scroll to position [85, 0]
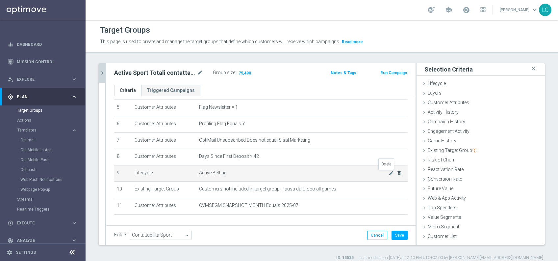
click at [397, 172] on icon "delete_forever" at bounding box center [399, 172] width 5 height 5
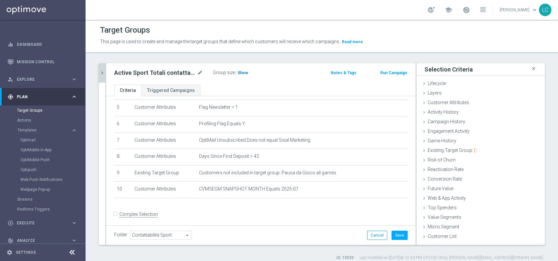
click at [244, 70] on span "Show" at bounding box center [243, 72] width 11 height 5
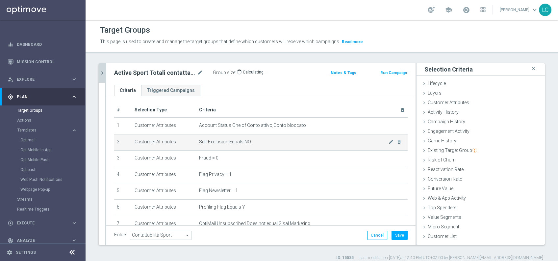
scroll to position [0, 0]
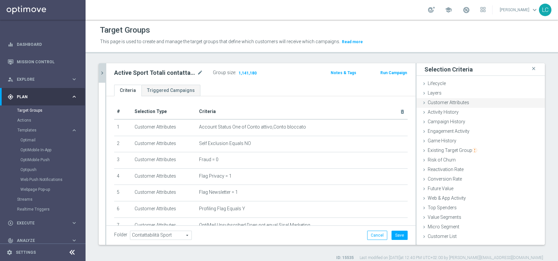
click at [437, 102] on span "Customer Attributes" at bounding box center [448, 102] width 41 height 5
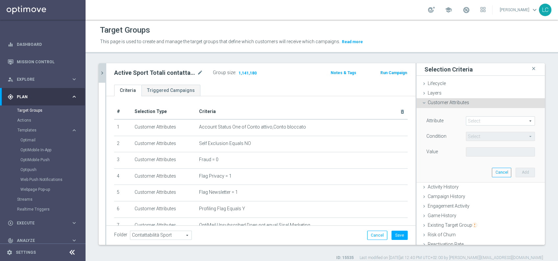
click at [481, 120] on span at bounding box center [501, 121] width 68 height 9
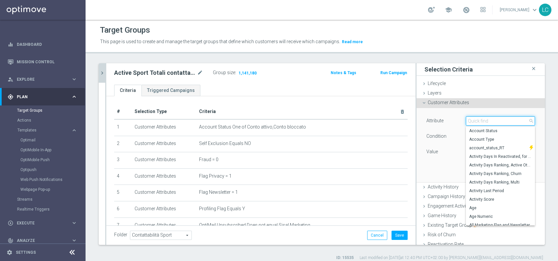
click at [481, 120] on input "search" at bounding box center [500, 120] width 69 height 9
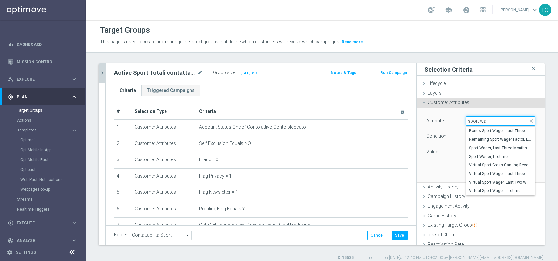
type input "sport wa"
click at [515, 101] on span "selection saved" at bounding box center [528, 102] width 26 height 5
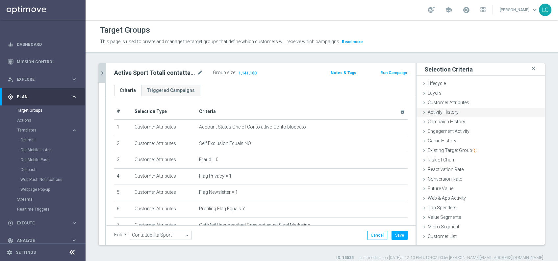
click at [451, 111] on span "Activity History" at bounding box center [443, 111] width 31 height 5
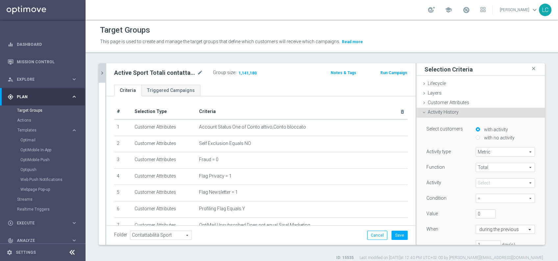
click at [480, 179] on span at bounding box center [505, 182] width 59 height 9
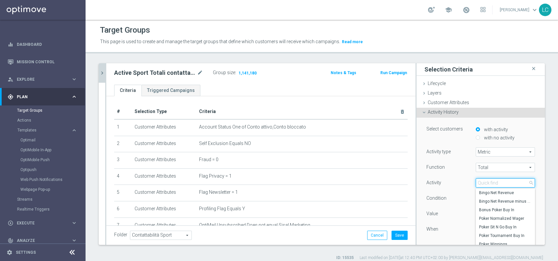
click at [480, 182] on input "search" at bounding box center [505, 182] width 59 height 9
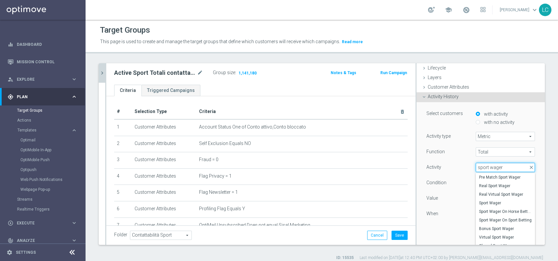
scroll to position [16, 0]
type input "sport wager"
click at [485, 184] on span "Real Sport Wager" at bounding box center [505, 185] width 53 height 5
type input "Real Sport Wager"
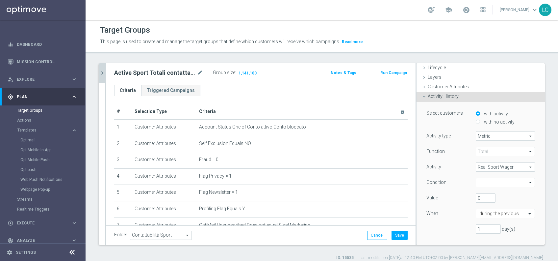
click at [483, 184] on span "=" at bounding box center [505, 182] width 59 height 9
click at [479, 210] on span ">" at bounding box center [505, 209] width 53 height 5
type input ">"
click at [476, 199] on input "0" at bounding box center [486, 197] width 20 height 9
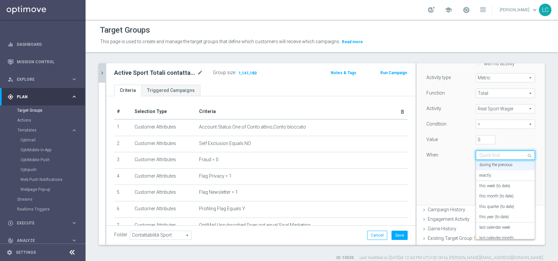
click at [500, 155] on input "text" at bounding box center [499, 155] width 39 height 6
click at [481, 230] on label "in this range" at bounding box center [490, 231] width 21 height 5
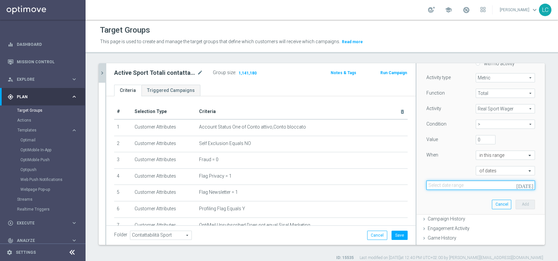
click at [472, 182] on input at bounding box center [481, 184] width 109 height 9
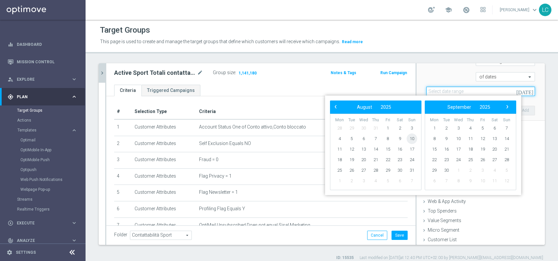
scroll to position [0, 0]
click at [337, 108] on span "‹" at bounding box center [336, 106] width 9 height 9
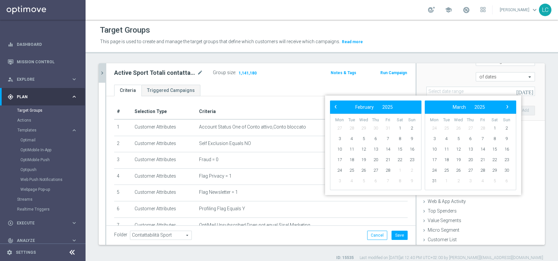
click at [337, 108] on span "‹" at bounding box center [336, 106] width 9 height 9
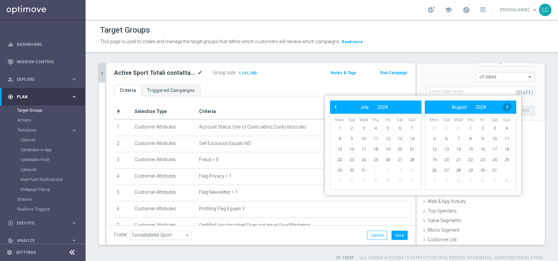
click at [506, 103] on span "›" at bounding box center [507, 106] width 9 height 9
click at [374, 125] on span "1" at bounding box center [376, 128] width 11 height 11
click at [508, 103] on span "›" at bounding box center [507, 106] width 9 height 9
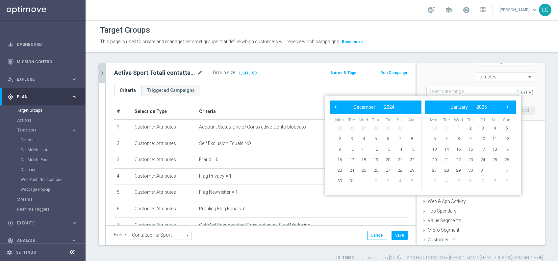
click at [508, 103] on span "›" at bounding box center [507, 106] width 9 height 9
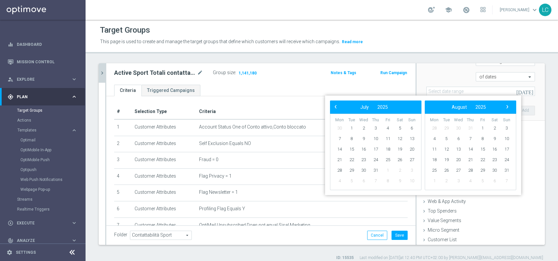
click at [508, 103] on span "›" at bounding box center [507, 106] width 9 height 9
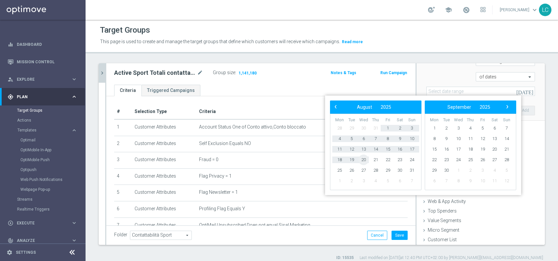
click at [364, 161] on span "20" at bounding box center [364, 159] width 11 height 11
type input "[DATE] - [DATE]"
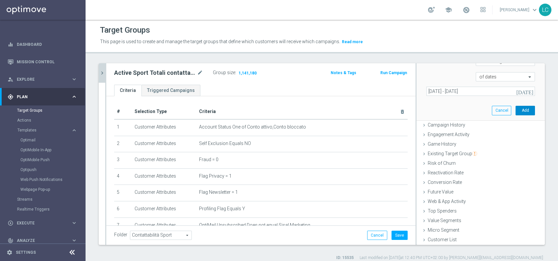
click at [516, 107] on button "Add" at bounding box center [525, 110] width 19 height 9
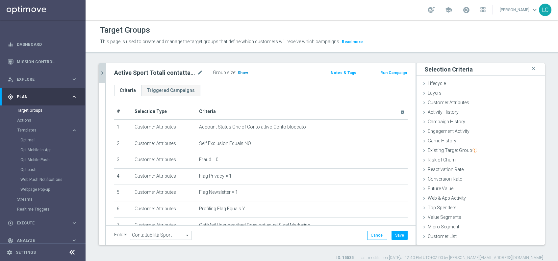
click at [241, 72] on span "Show" at bounding box center [243, 72] width 11 height 5
click at [246, 72] on span "580,368" at bounding box center [246, 73] width 16 height 6
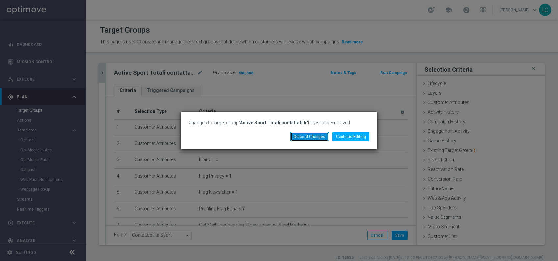
click at [306, 137] on button "Discard Changes" at bounding box center [309, 136] width 39 height 9
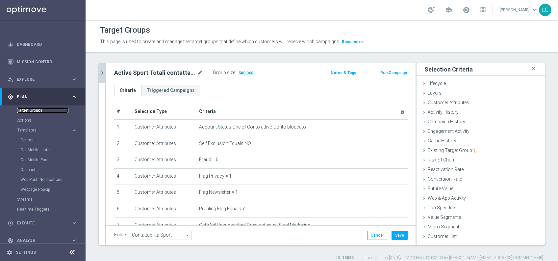
click at [28, 111] on link "Target Groups" at bounding box center [42, 110] width 51 height 5
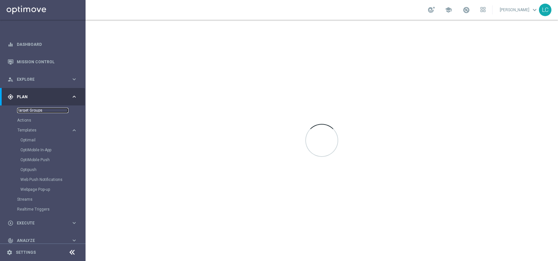
click at [28, 111] on link "Target Groups" at bounding box center [42, 110] width 51 height 5
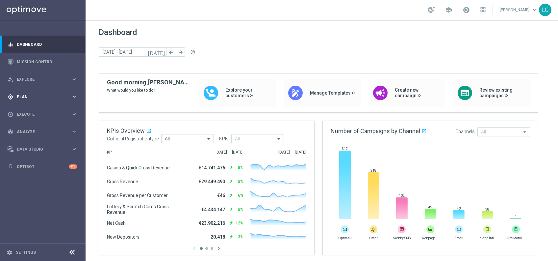
click at [35, 100] on div "gps_fixed Plan keyboard_arrow_right" at bounding box center [42, 96] width 85 height 17
click at [32, 108] on link "Target Groups" at bounding box center [42, 110] width 51 height 5
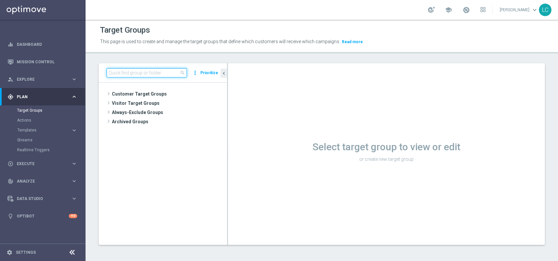
click at [158, 72] on input at bounding box center [147, 72] width 80 height 9
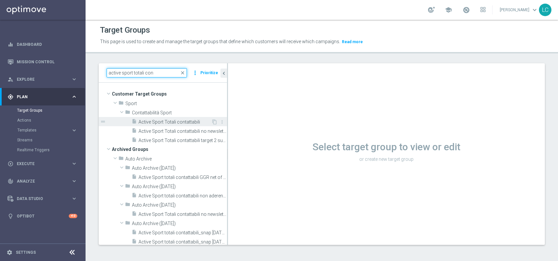
type input "active sport totali con"
click at [169, 122] on span "Active Sport Totali contattabili" at bounding box center [175, 122] width 73 height 6
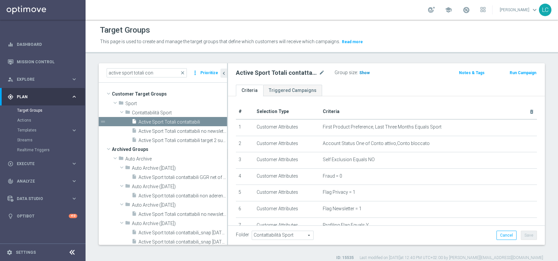
click at [361, 72] on span "Show" at bounding box center [365, 72] width 11 height 5
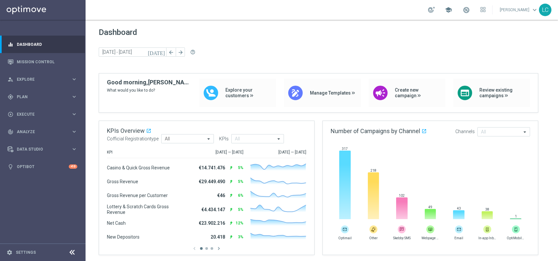
click at [448, 9] on span "school" at bounding box center [448, 9] width 7 height 7
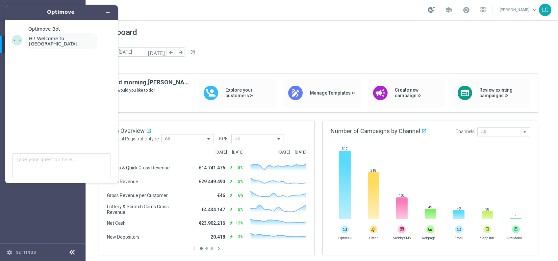
click at [431, 9] on div at bounding box center [431, 10] width 7 height 6
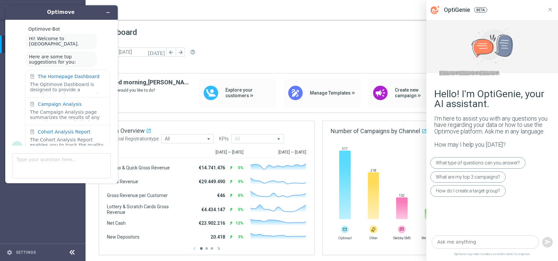
scroll to position [9, 0]
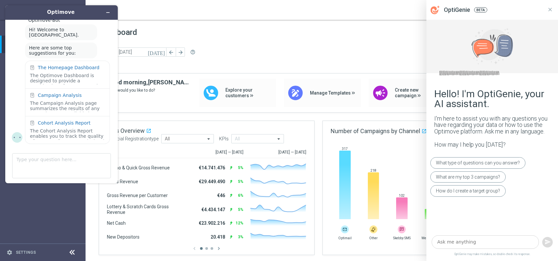
click at [470, 244] on textarea at bounding box center [485, 241] width 107 height 13
type textarea "come faccio ad accedere alla sezione learn"
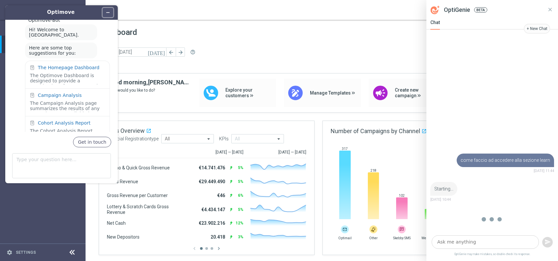
click at [104, 11] on button "Minimize widget" at bounding box center [108, 12] width 11 height 9
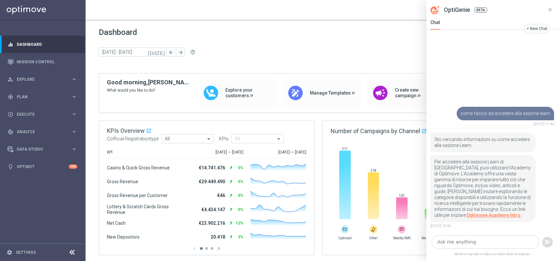
click at [484, 246] on textarea at bounding box center [485, 241] width 107 height 13
type textarea "j"
type textarea "non mi fa accederew"
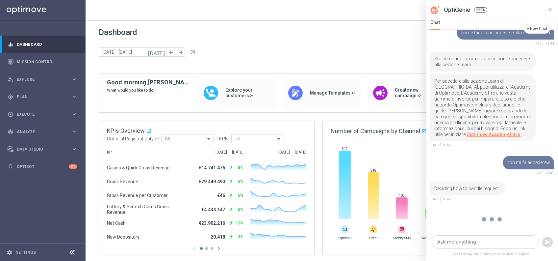
scroll to position [119, 0]
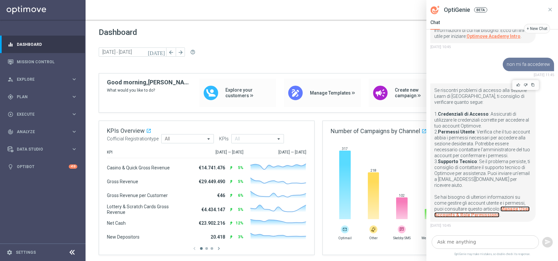
click at [506, 207] on link "Manage User Accounts & Role Permissions" at bounding box center [482, 211] width 95 height 11
click at [550, 7] on icon at bounding box center [551, 10] width 6 height 6
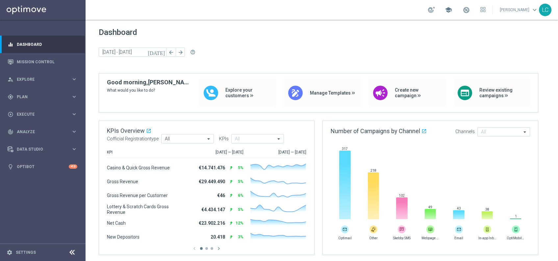
click at [448, 12] on span "school" at bounding box center [448, 9] width 7 height 7
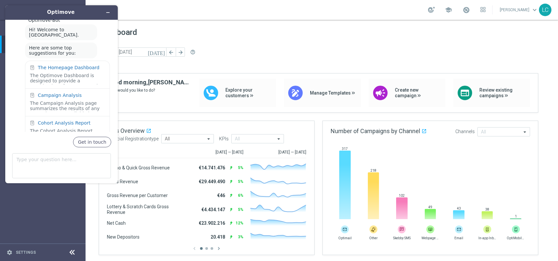
click at [530, 9] on link "Lorenzo Carlevale keyboard_arrow_down" at bounding box center [519, 10] width 40 height 10
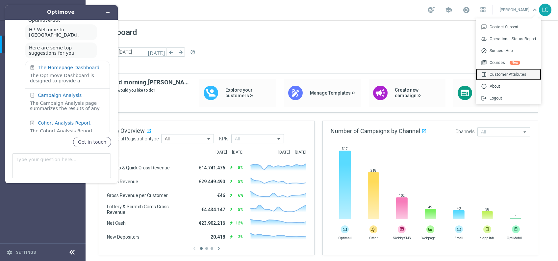
click at [505, 73] on div "list_alt Customer Attributes" at bounding box center [509, 74] width 66 height 12
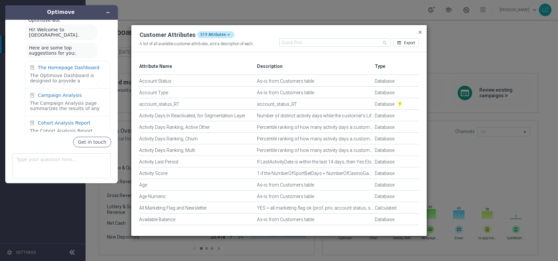
click at [420, 31] on span "close" at bounding box center [420, 32] width 5 height 5
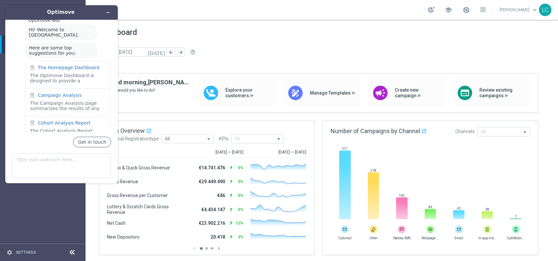
click at [529, 13] on link "Lorenzo Carlevale keyboard_arrow_down" at bounding box center [519, 10] width 40 height 10
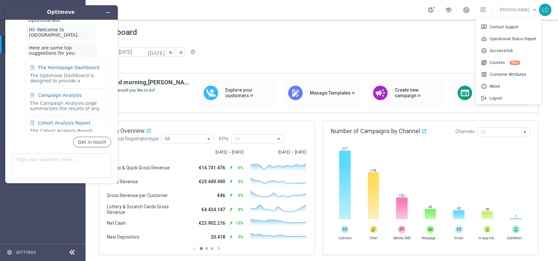
click at [548, 9] on div "LC" at bounding box center [545, 10] width 13 height 13
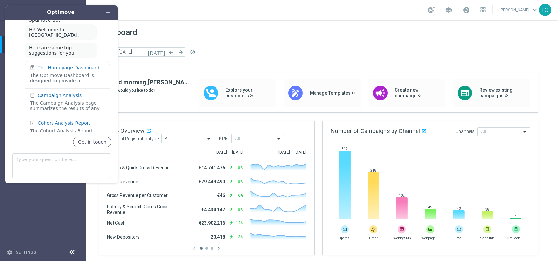
click at [548, 9] on div "LC" at bounding box center [545, 10] width 13 height 13
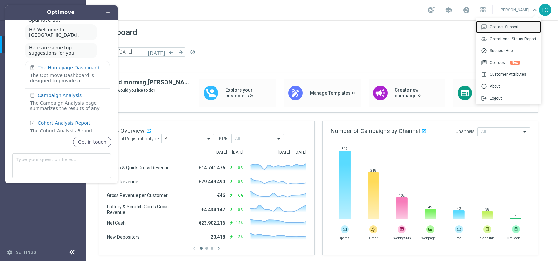
click at [512, 26] on div "3p Contact Support" at bounding box center [509, 27] width 66 height 12
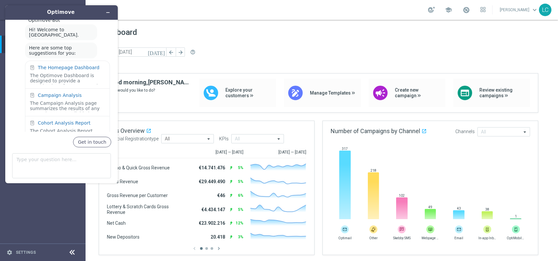
click at [524, 8] on link "Lorenzo Carlevale keyboard_arrow_down" at bounding box center [519, 10] width 40 height 10
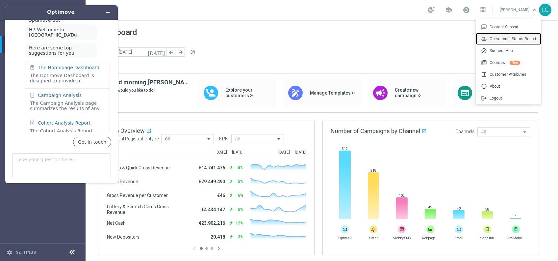
click at [508, 40] on div "speed Operational Status Report" at bounding box center [509, 39] width 66 height 12
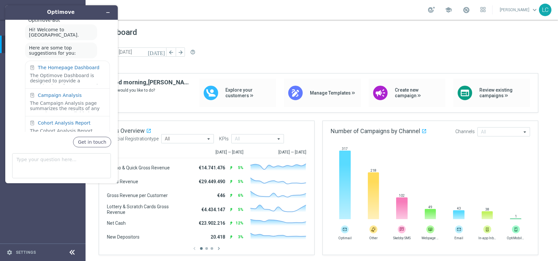
click at [526, 11] on link "Lorenzo Carlevale keyboard_arrow_down" at bounding box center [519, 10] width 40 height 10
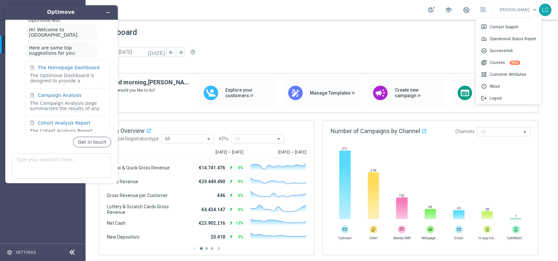
click at [526, 11] on link "Lorenzo Carlevale keyboard_arrow_down 3p Contact Support speed Operational Stat…" at bounding box center [519, 10] width 40 height 10
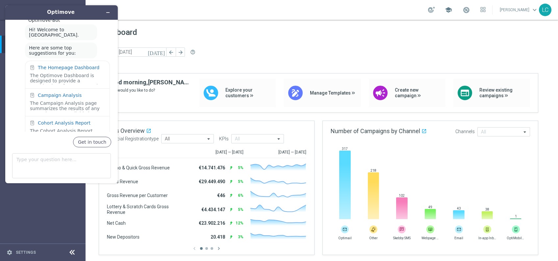
click at [446, 6] on span "school" at bounding box center [448, 9] width 7 height 7
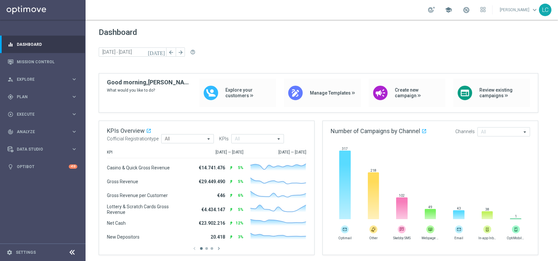
click at [446, 10] on span "school" at bounding box center [448, 9] width 7 height 7
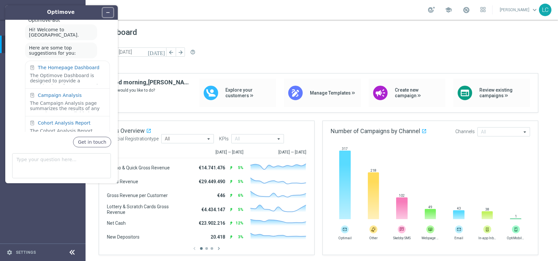
click at [110, 12] on icon "Minimize widget" at bounding box center [108, 12] width 5 height 5
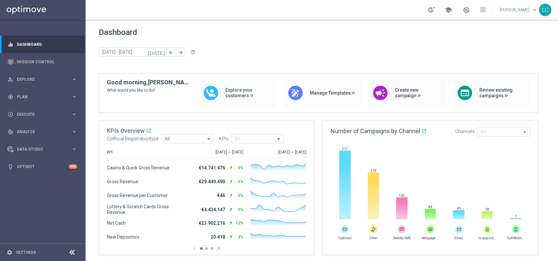
click at [445, 6] on span "school" at bounding box center [448, 9] width 7 height 7
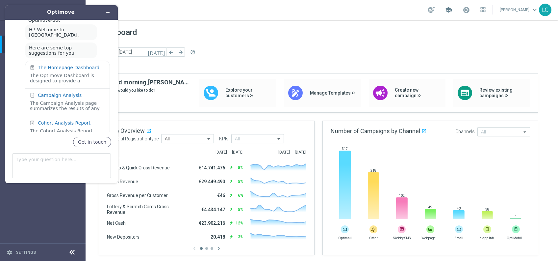
click at [445, 6] on span "school" at bounding box center [448, 9] width 7 height 7
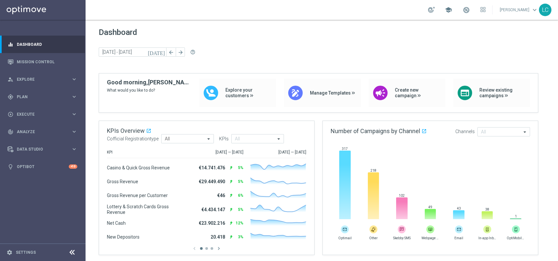
click at [448, 9] on span "school" at bounding box center [448, 9] width 7 height 7
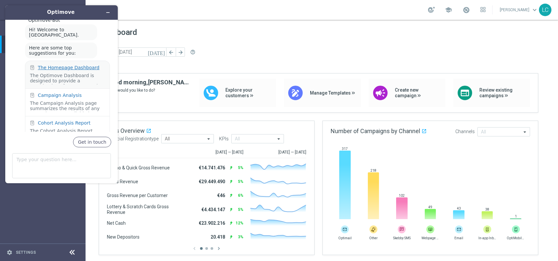
click at [61, 65] on div "The Homepage Dashboard" at bounding box center [69, 67] width 62 height 5
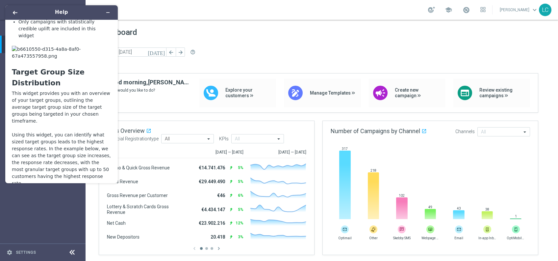
scroll to position [930, 0]
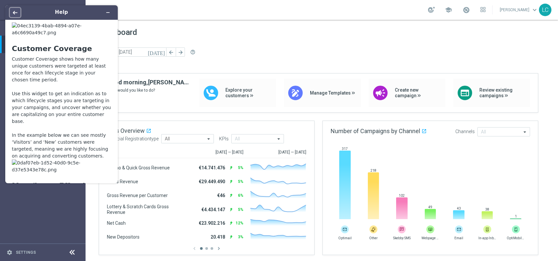
click at [14, 11] on icon "Back" at bounding box center [15, 13] width 5 height 4
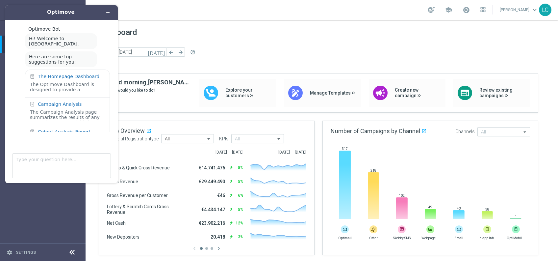
scroll to position [9, 0]
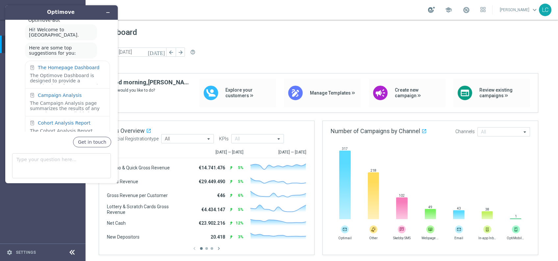
click at [428, 9] on div at bounding box center [431, 10] width 7 height 6
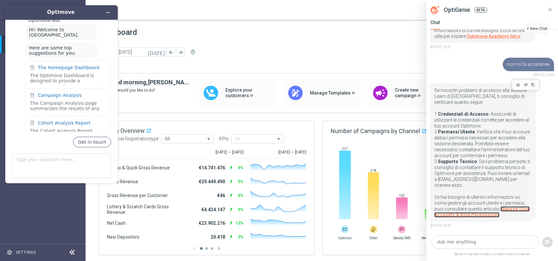
click at [493, 215] on link "Manage User Accounts & Role Permissions" at bounding box center [482, 211] width 95 height 11
